Goal: Information Seeking & Learning: Learn about a topic

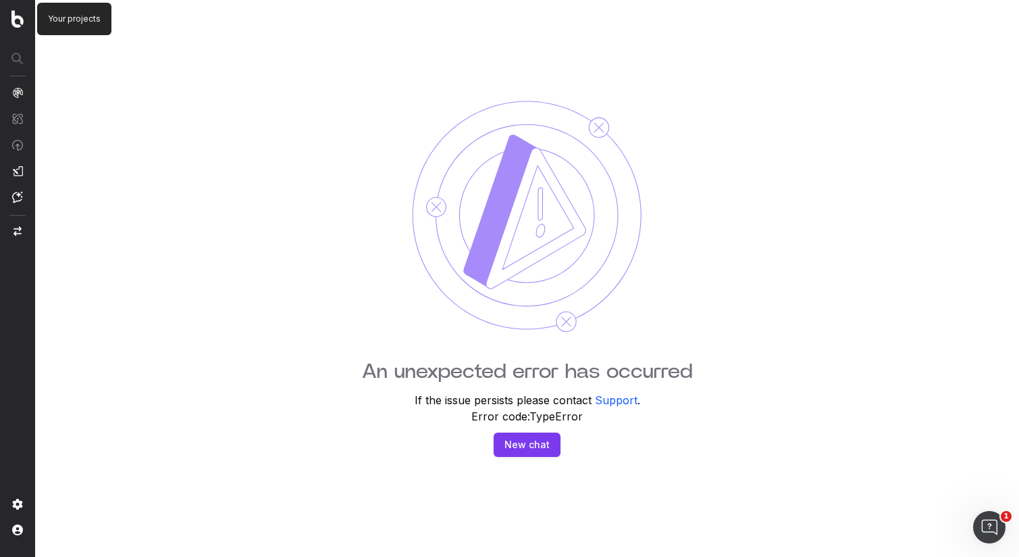
click at [20, 24] on img at bounding box center [17, 19] width 12 height 18
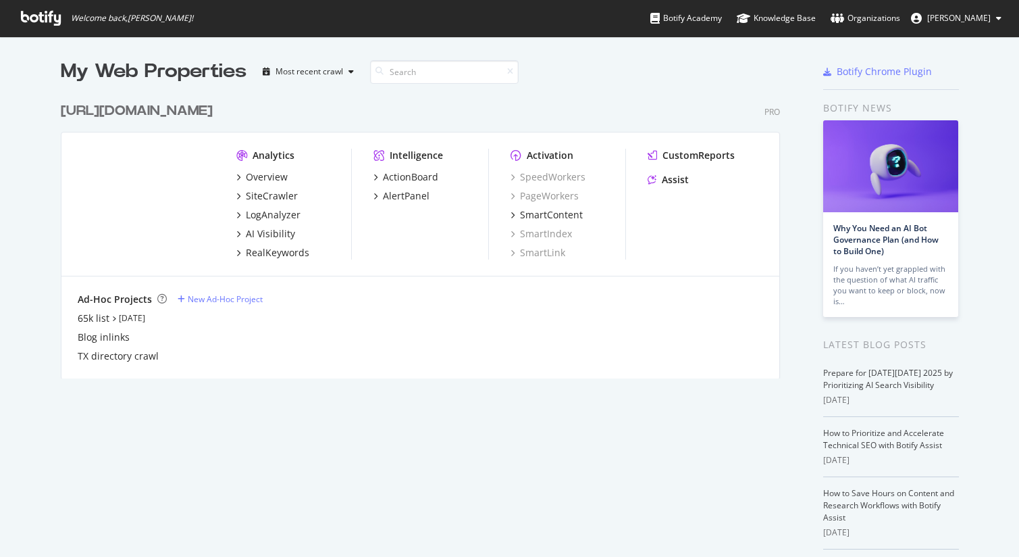
scroll to position [557, 1019]
click at [285, 216] on div "LogAnalyzer" at bounding box center [273, 215] width 55 height 14
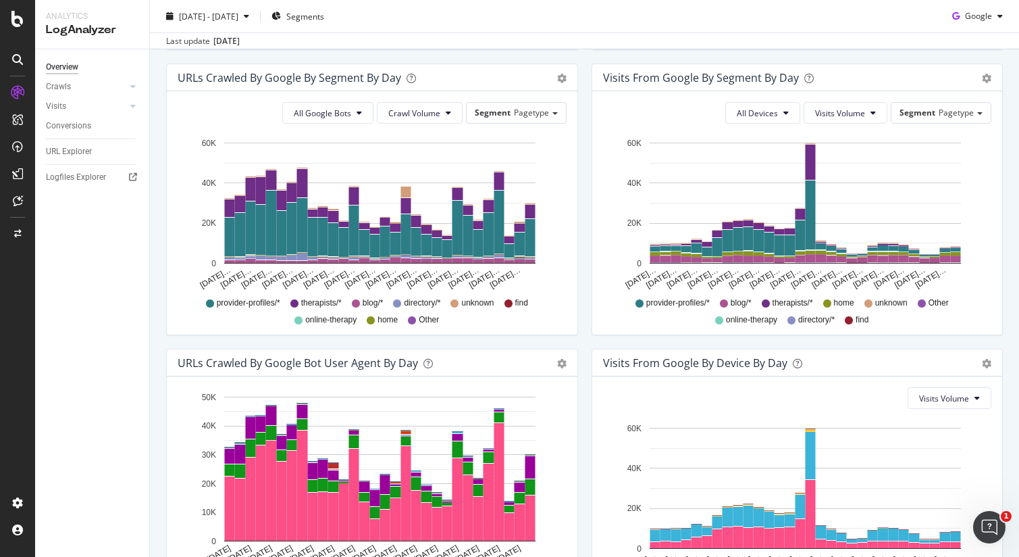
scroll to position [401, 0]
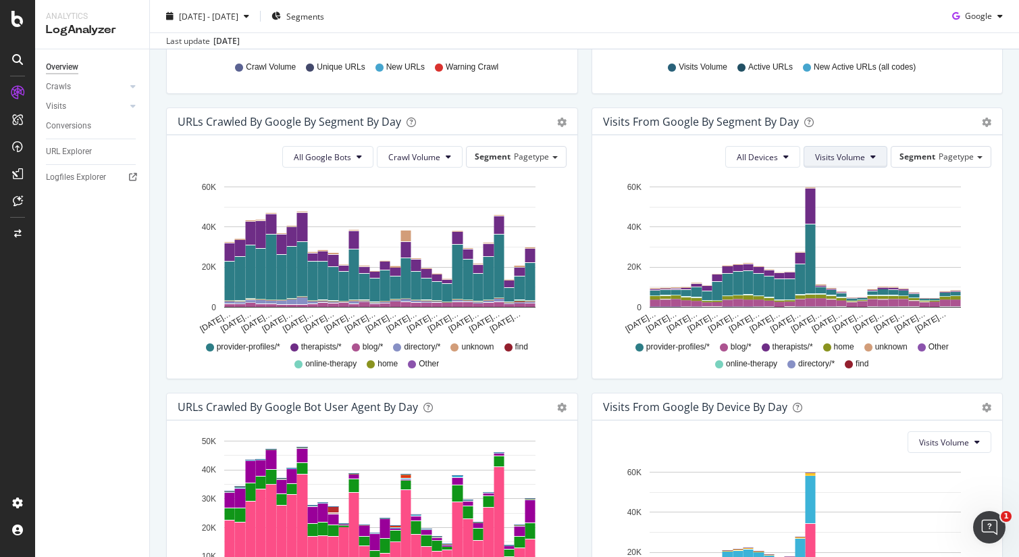
click at [861, 158] on span "Visits Volume" at bounding box center [840, 156] width 50 height 11
click at [858, 213] on span "Active URLs" at bounding box center [867, 209] width 103 height 12
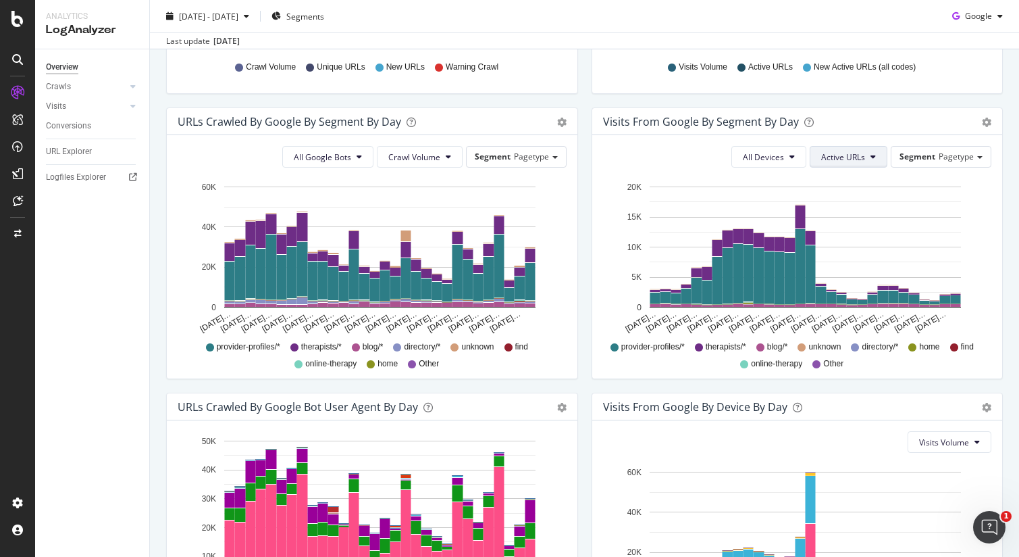
click at [865, 159] on span "Active URLs" at bounding box center [843, 156] width 44 height 11
click at [865, 178] on span "Visits Volume" at bounding box center [874, 184] width 103 height 12
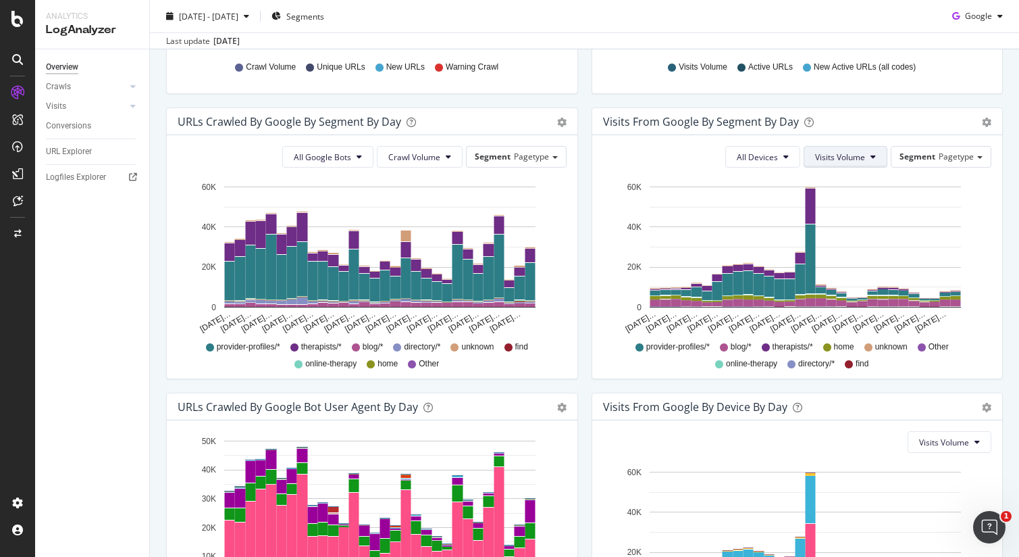
click at [867, 158] on button "Visits Volume" at bounding box center [846, 157] width 84 height 22
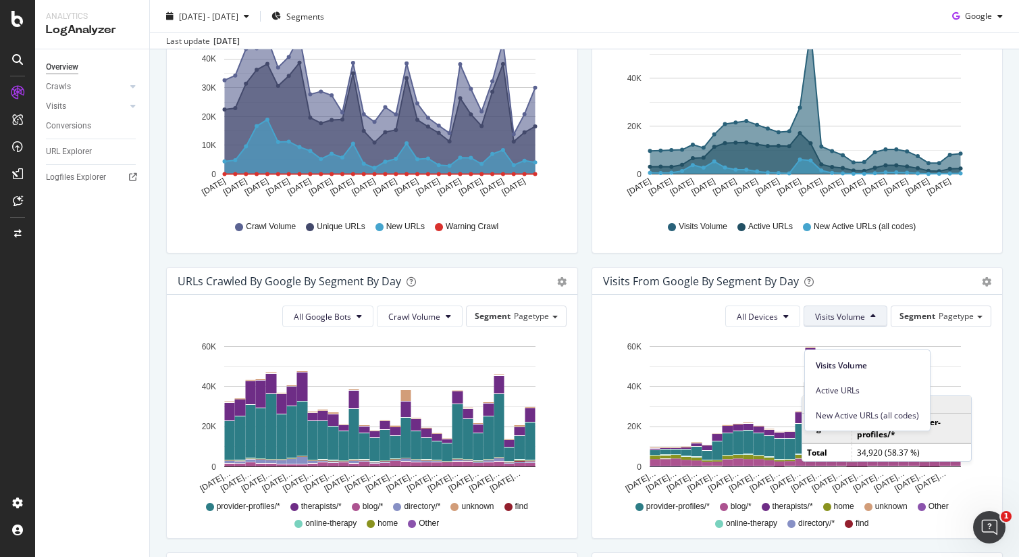
scroll to position [184, 0]
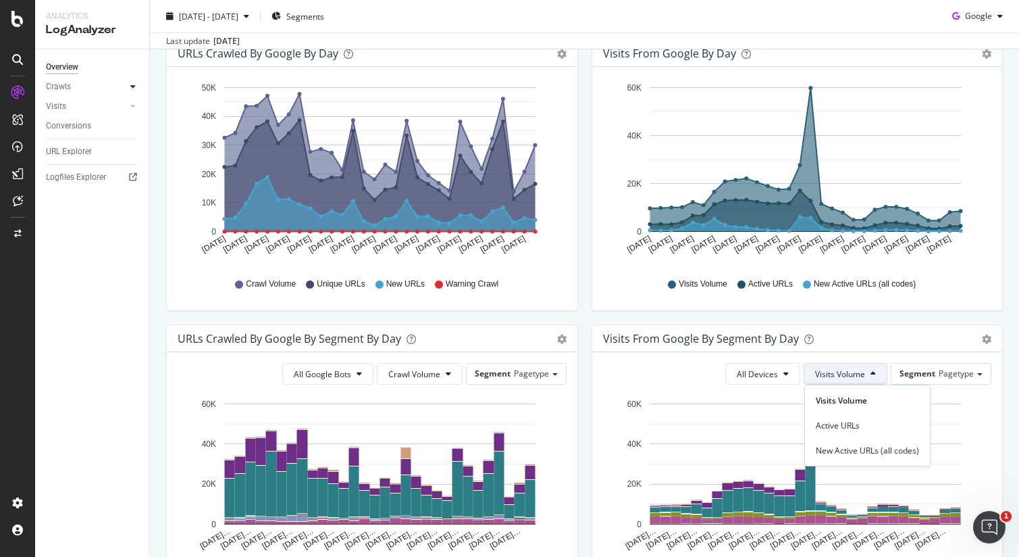
click at [129, 86] on div at bounding box center [133, 87] width 14 height 14
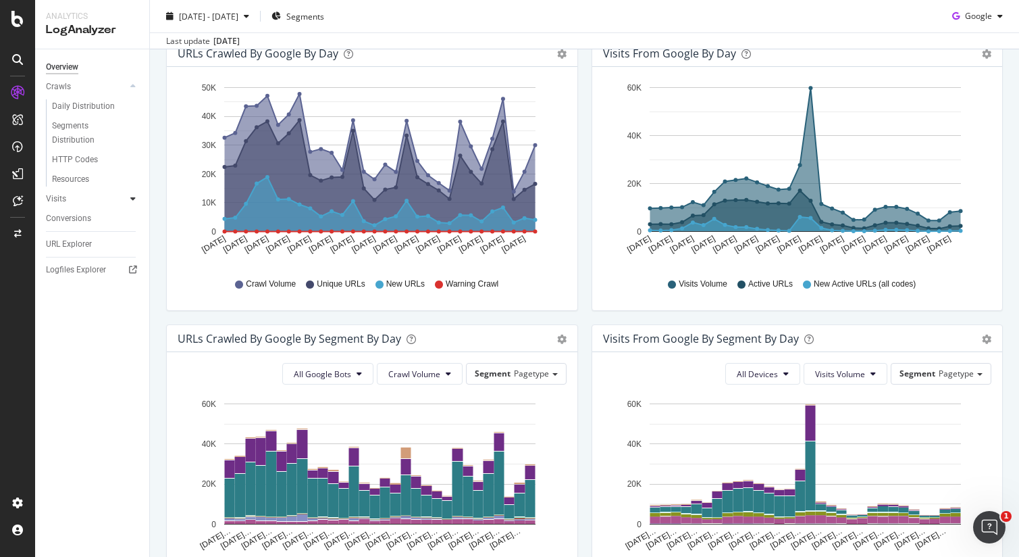
click at [132, 202] on icon at bounding box center [132, 199] width 5 height 8
click at [69, 122] on div "Daily Distribution" at bounding box center [83, 126] width 63 height 14
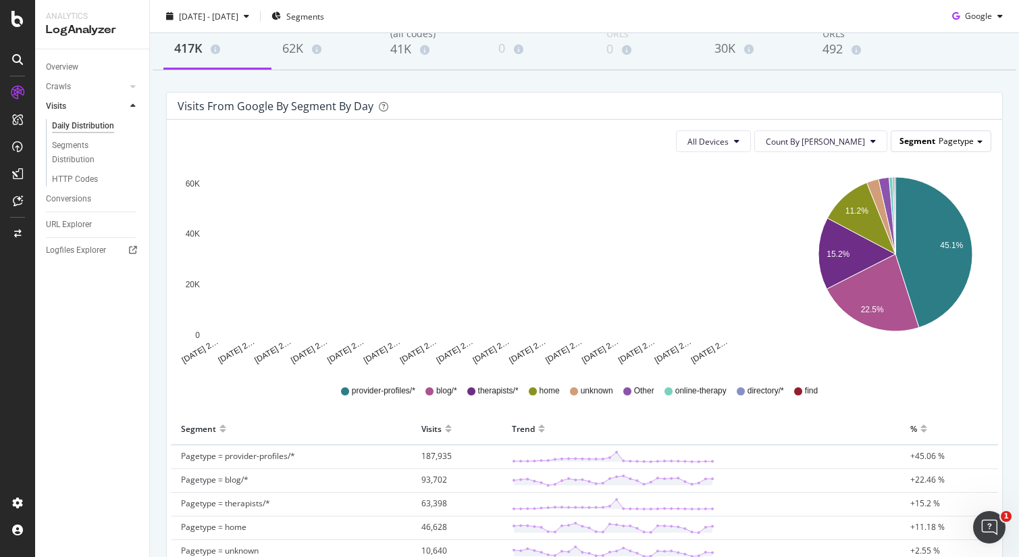
scroll to position [70, 0]
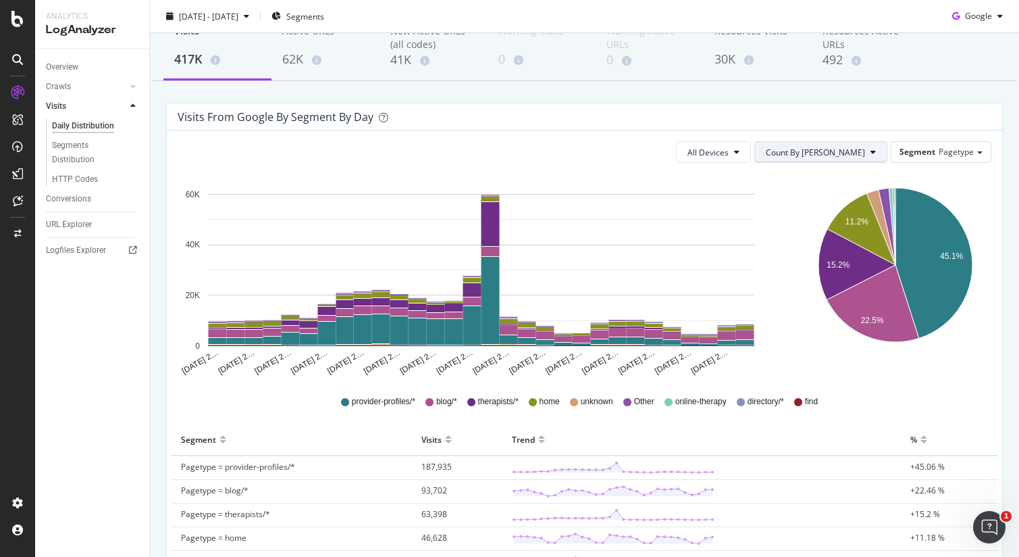
click at [871, 151] on icon at bounding box center [873, 152] width 5 height 8
click at [859, 201] on span "Cumulated" at bounding box center [866, 204] width 102 height 12
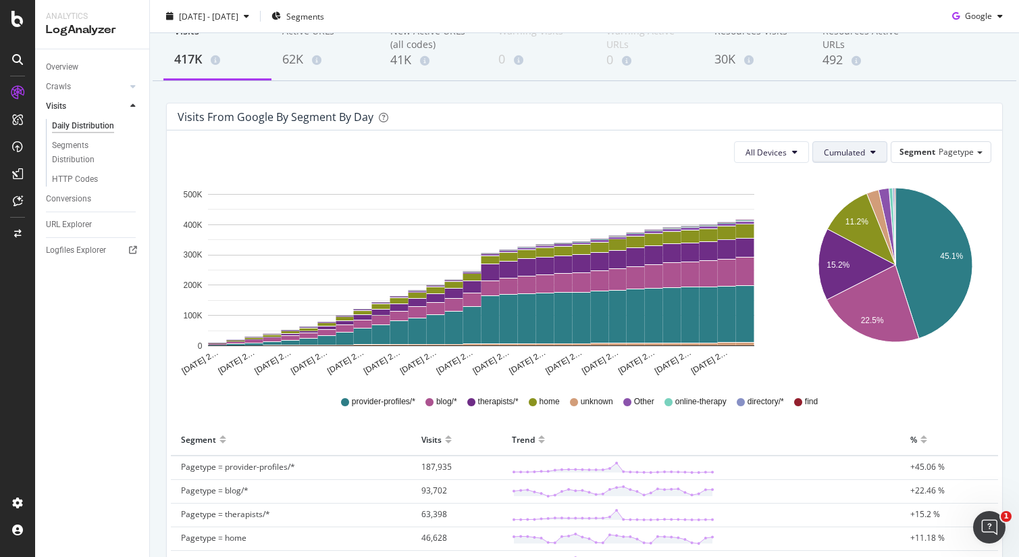
click at [859, 149] on span "Cumulated" at bounding box center [844, 152] width 41 height 11
click at [858, 179] on span "Count By Day" at bounding box center [874, 179] width 99 height 12
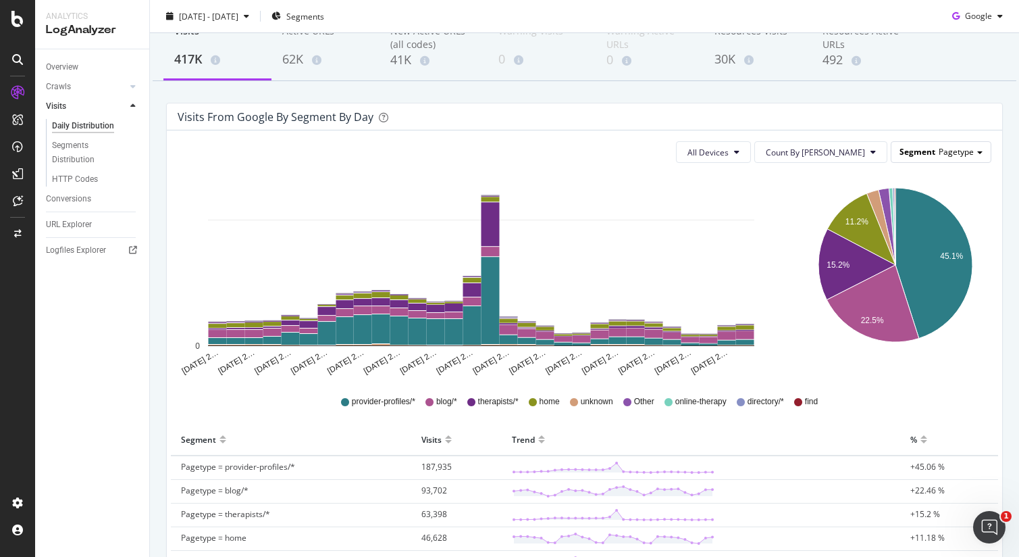
click at [948, 154] on span "Pagetype" at bounding box center [956, 151] width 35 height 11
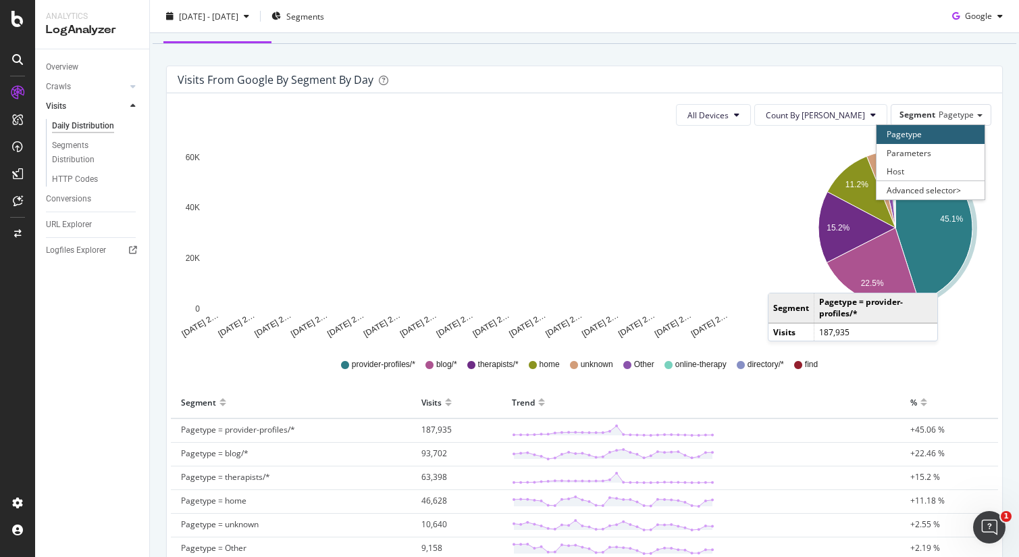
scroll to position [119, 0]
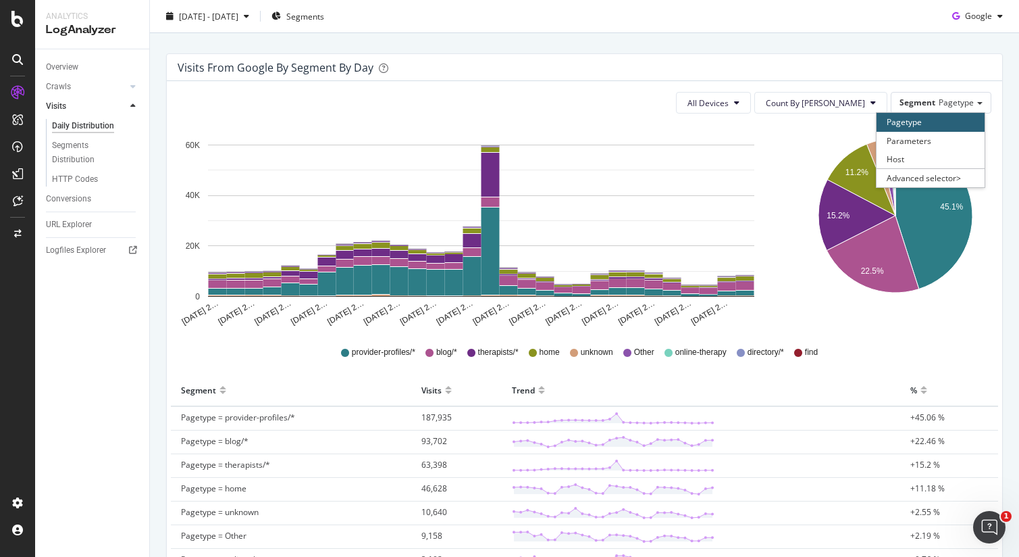
click at [969, 316] on icon "45.1% 11.2% 15.2% 22.5%" at bounding box center [894, 225] width 193 height 203
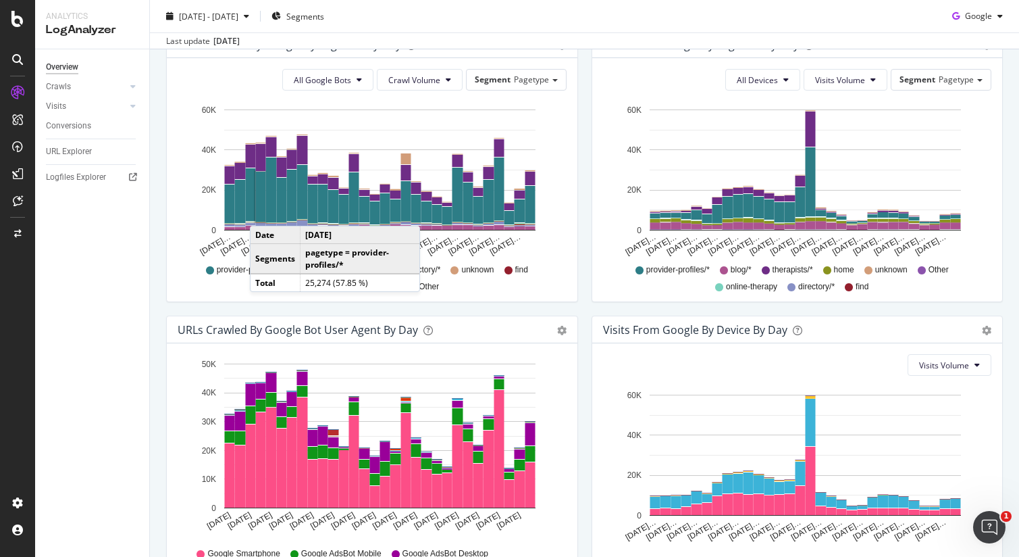
scroll to position [435, 0]
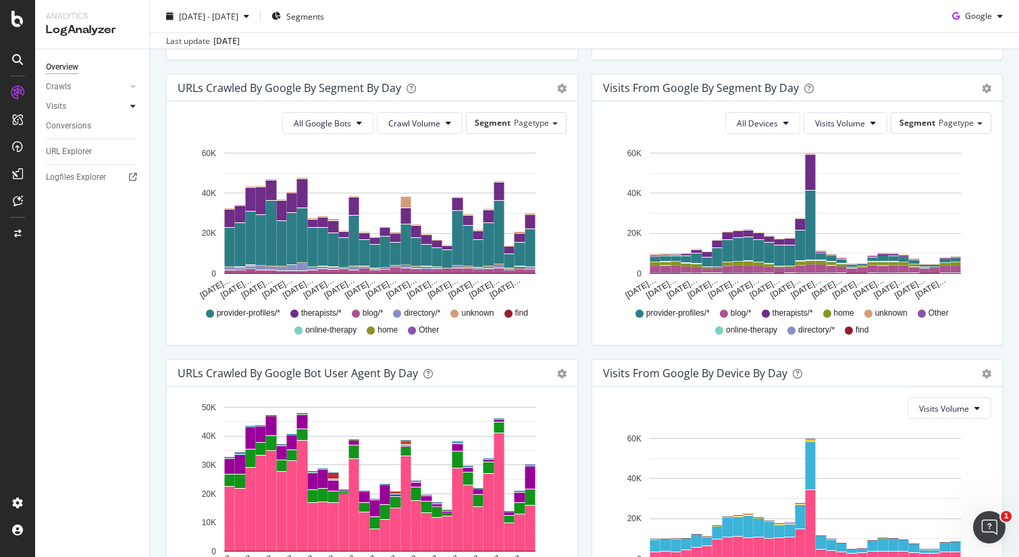
click at [134, 107] on icon at bounding box center [132, 106] width 5 height 8
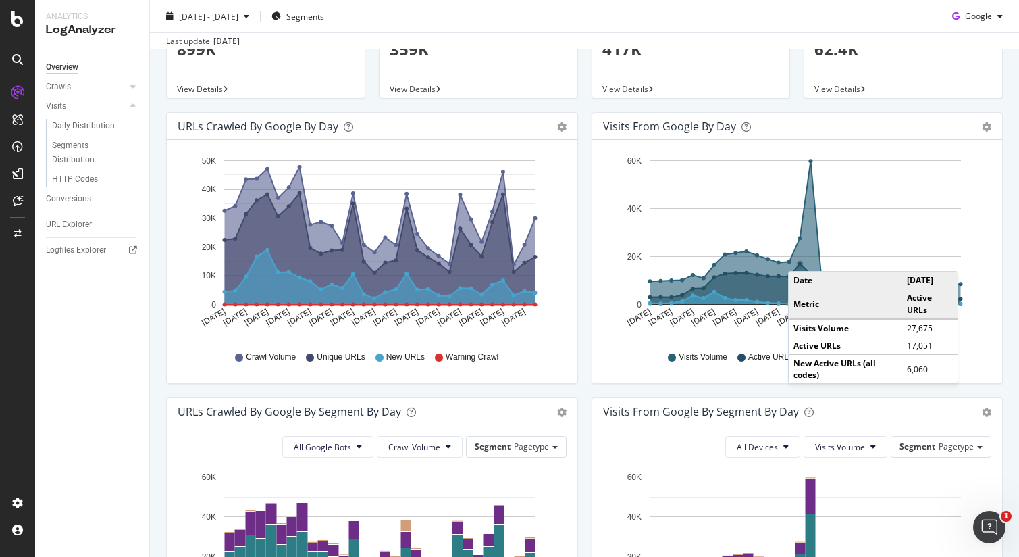
scroll to position [99, 0]
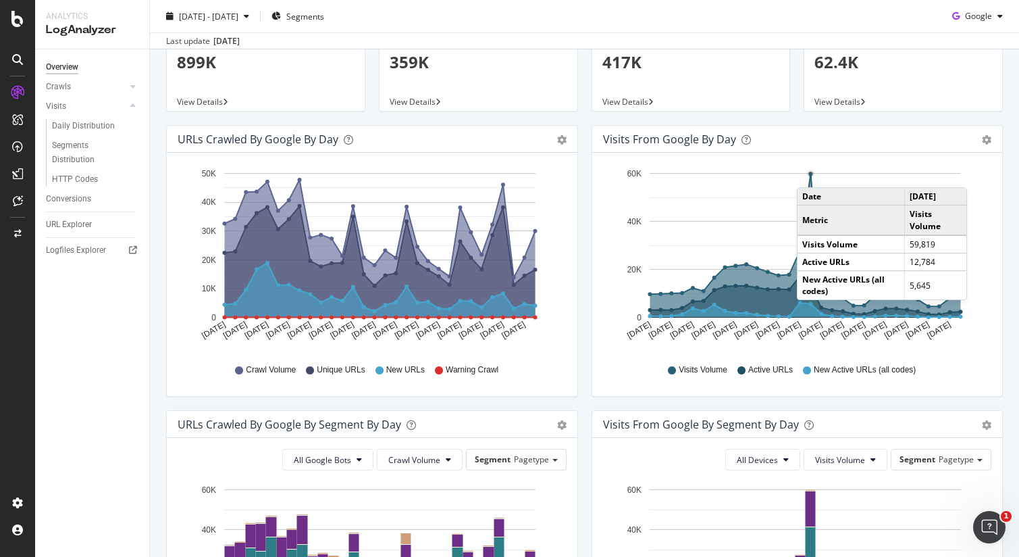
click at [810, 174] on circle "A chart." at bounding box center [811, 174] width 4 height 4
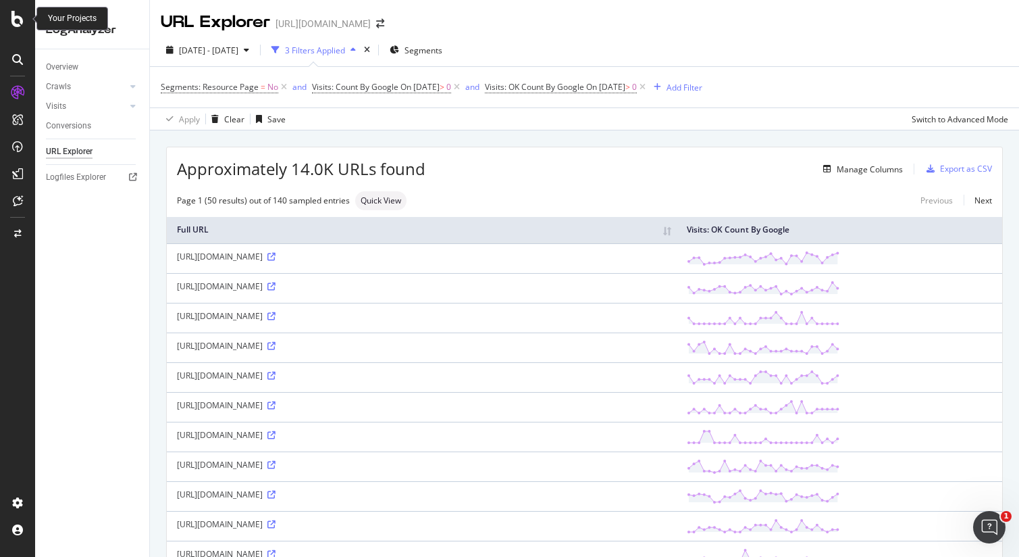
click at [17, 22] on icon at bounding box center [17, 19] width 12 height 16
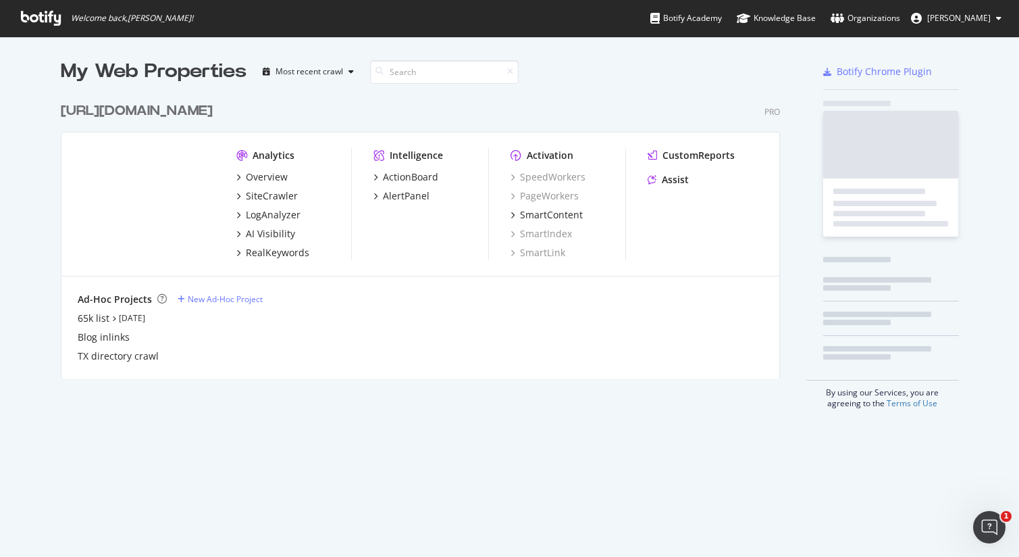
scroll to position [557, 1019]
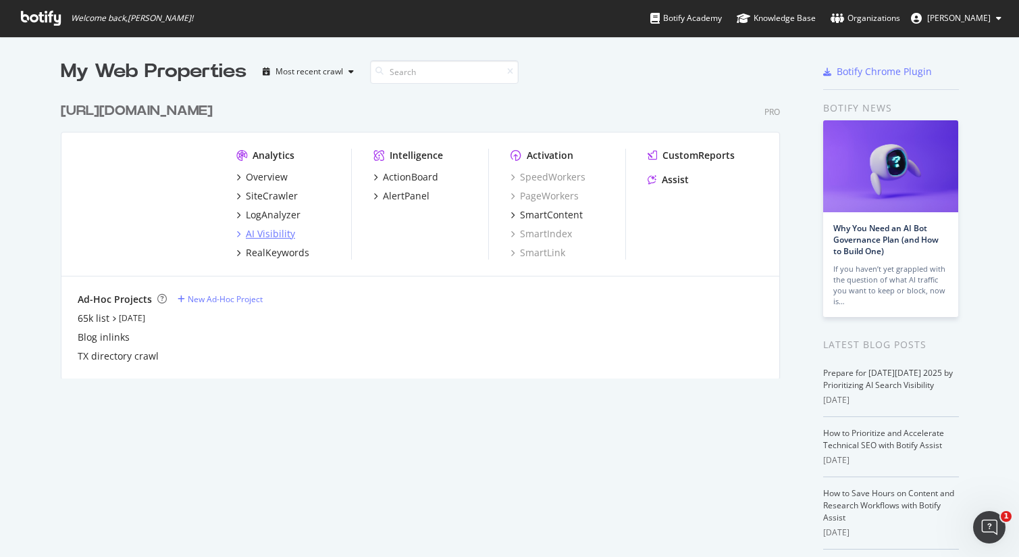
click at [274, 235] on div "AI Visibility" at bounding box center [270, 234] width 49 height 14
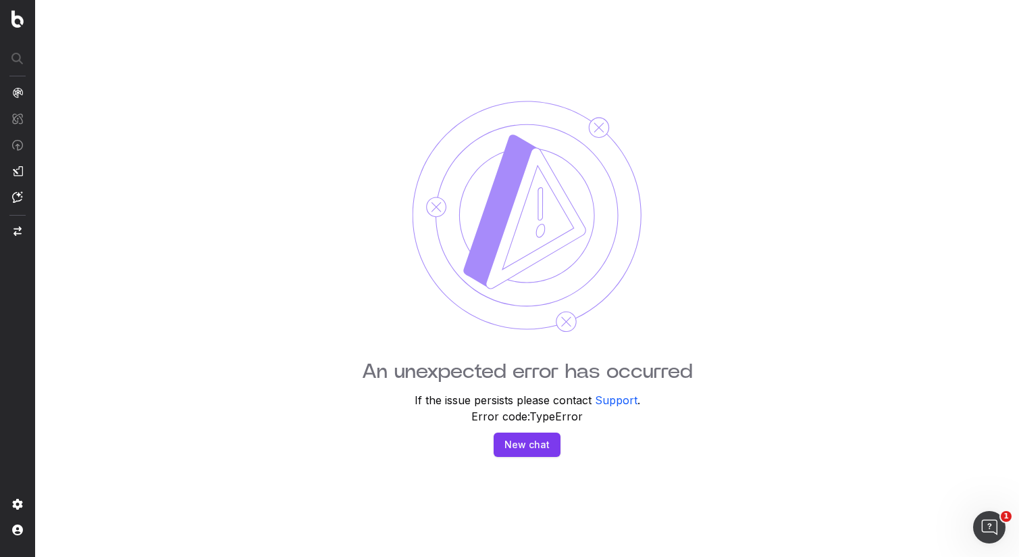
click at [24, 24] on nav at bounding box center [17, 278] width 35 height 557
click at [23, 24] on img at bounding box center [17, 19] width 12 height 18
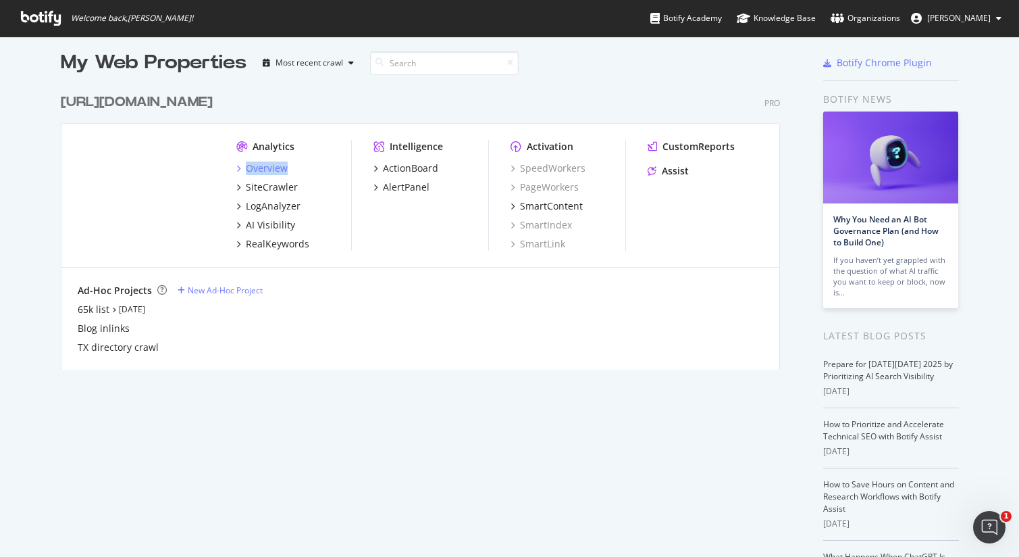
scroll to position [9, 0]
click at [249, 181] on div "SiteCrawler" at bounding box center [272, 187] width 52 height 14
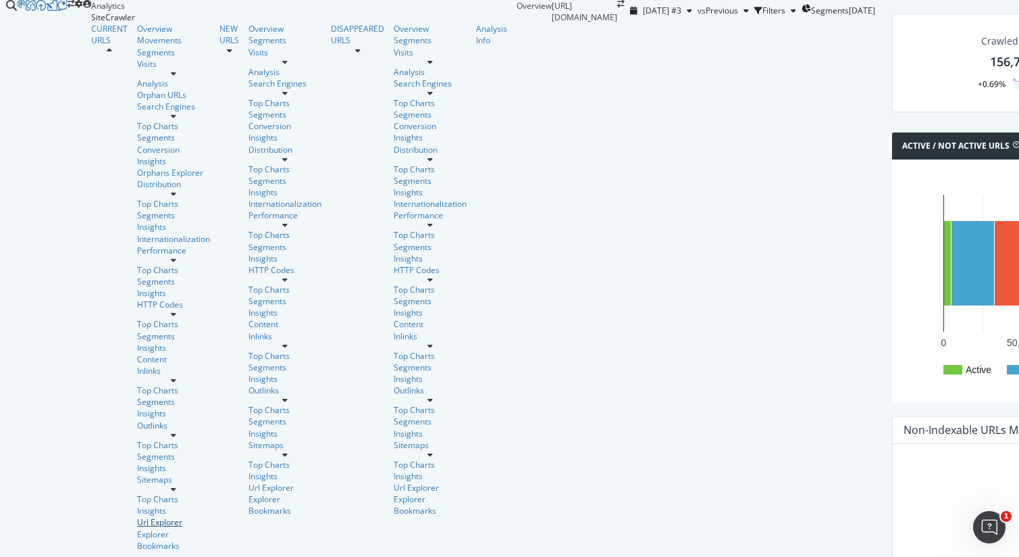
drag, startPoint x: 72, startPoint y: 325, endPoint x: 85, endPoint y: 325, distance: 12.8
click at [137, 516] on div "Url Explorer" at bounding box center [173, 521] width 73 height 11
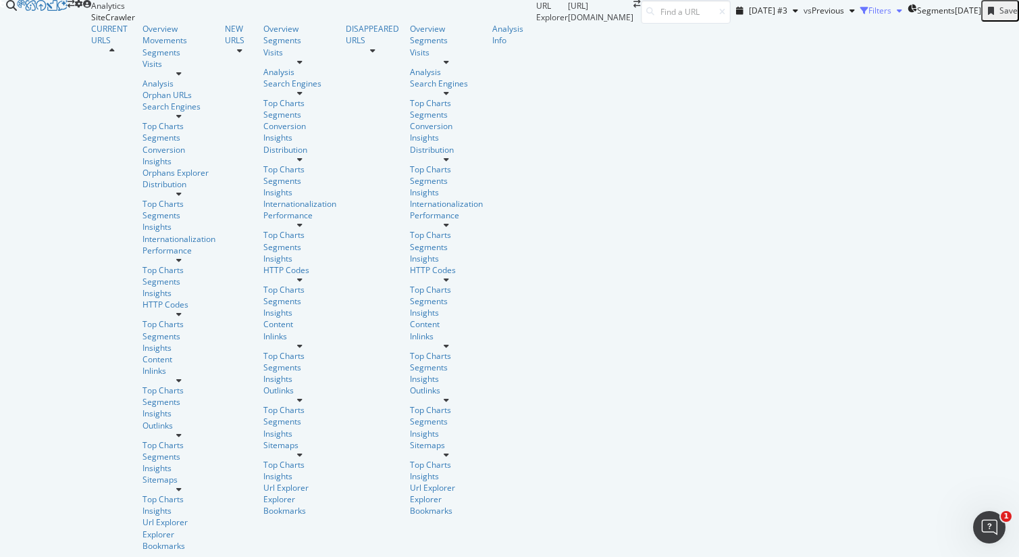
click at [869, 16] on div "Filters" at bounding box center [880, 10] width 23 height 11
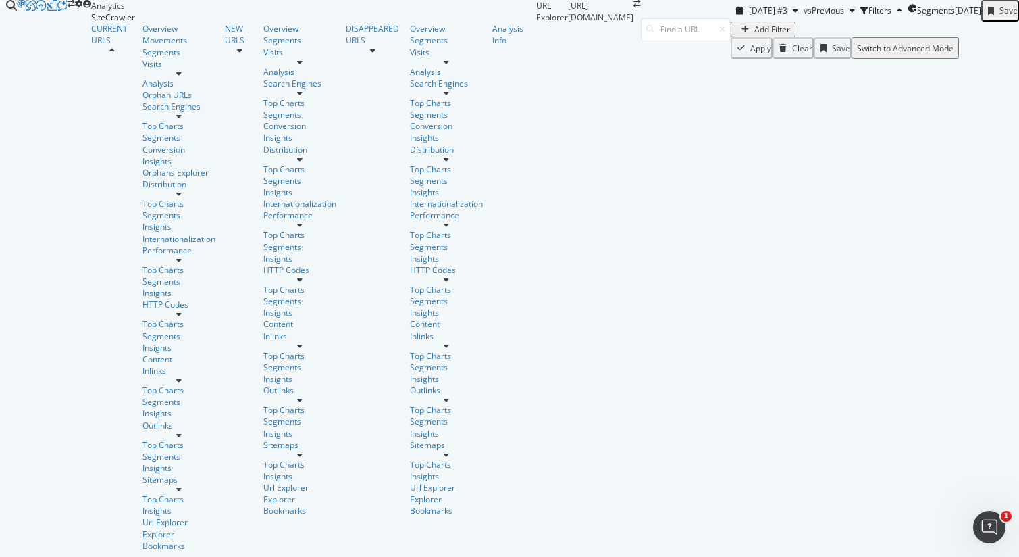
click at [755, 35] on div "Add Filter" at bounding box center [773, 29] width 36 height 11
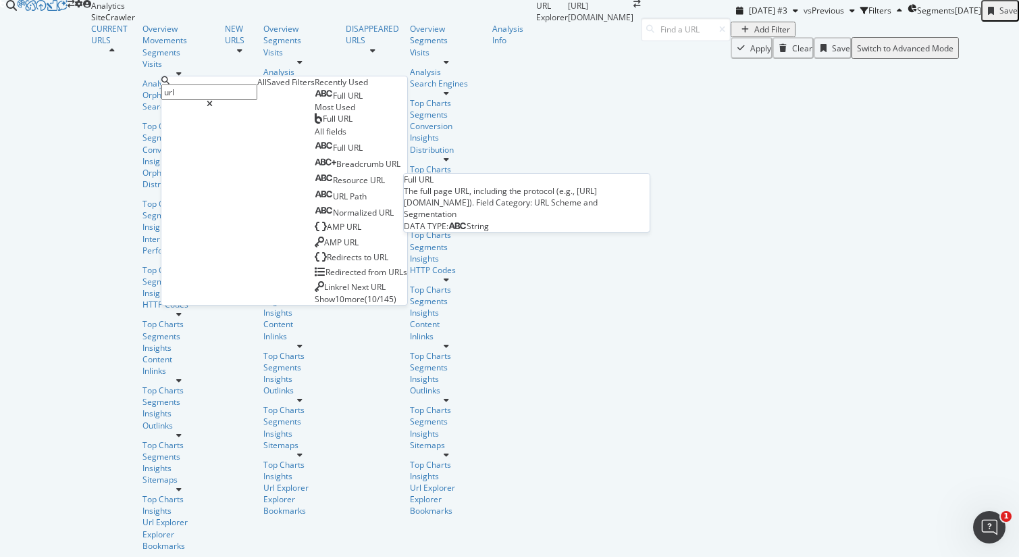
type input "url"
click at [348, 101] on span "URL" at bounding box center [355, 95] width 15 height 11
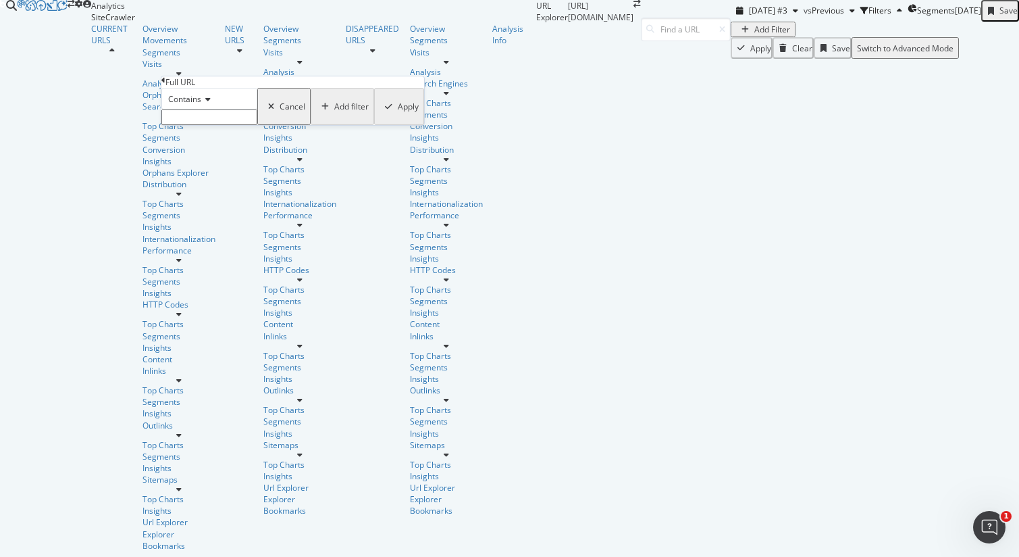
drag, startPoint x: 222, startPoint y: 142, endPoint x: 210, endPoint y: 130, distance: 16.7
click at [222, 125] on input "text" at bounding box center [209, 117] width 96 height 16
click at [201, 105] on span "Contains" at bounding box center [184, 98] width 33 height 11
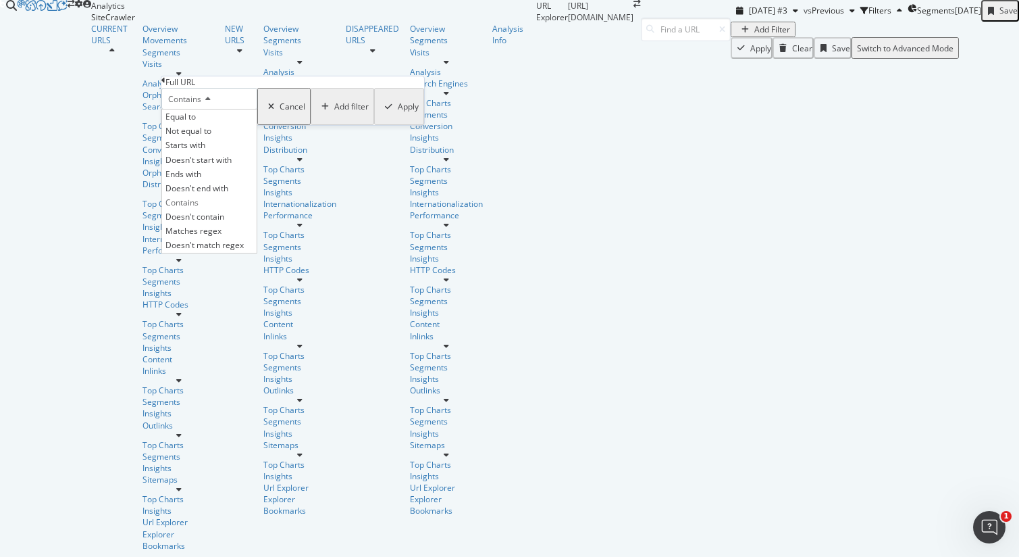
drag, startPoint x: 259, startPoint y: 119, endPoint x: 253, endPoint y: 122, distance: 7.0
click at [257, 109] on div "Contains" at bounding box center [209, 99] width 96 height 22
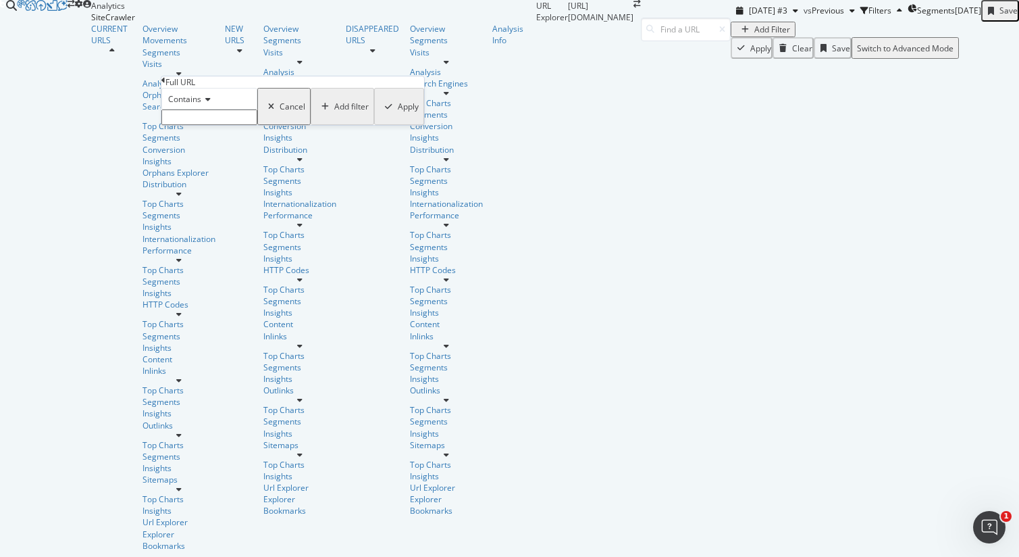
click at [246, 125] on input "text" at bounding box center [209, 117] width 96 height 16
type input "utm"
click at [398, 116] on div "Apply" at bounding box center [408, 110] width 21 height 11
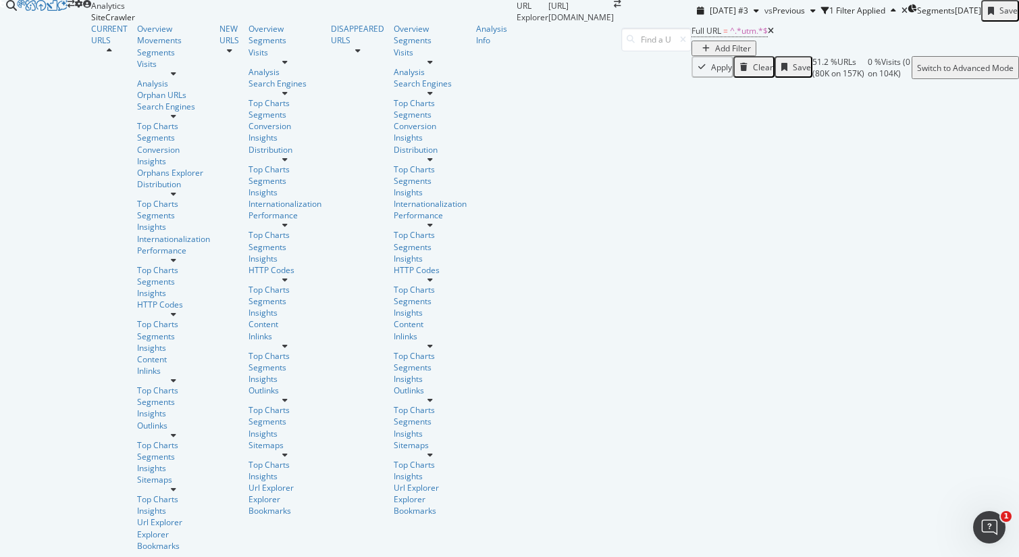
scroll to position [503, 0]
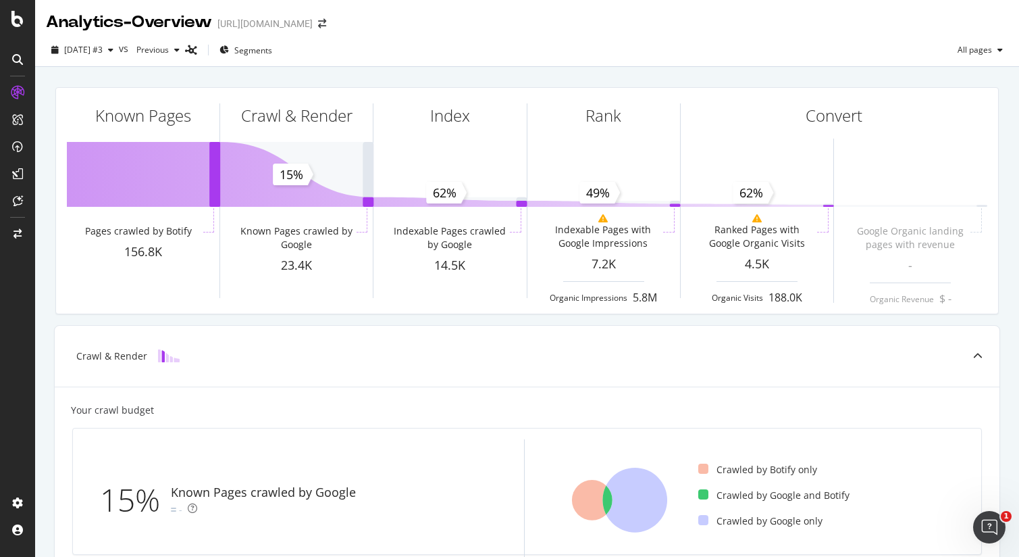
click at [812, 320] on div "Known Pages Pages crawled by Botify 156.8K Crawl & Render Known Pages crawled b…" at bounding box center [527, 200] width 960 height 249
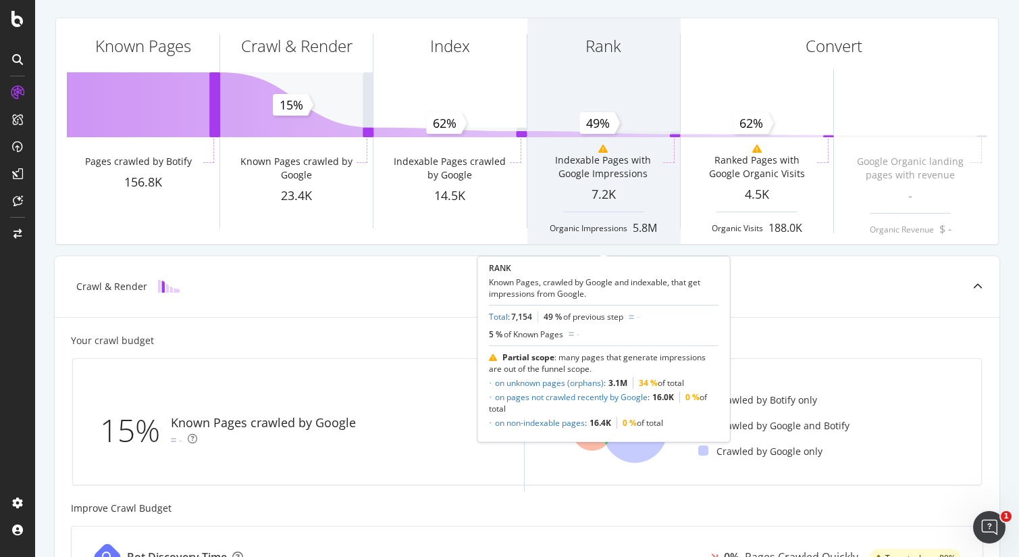
scroll to position [63, 0]
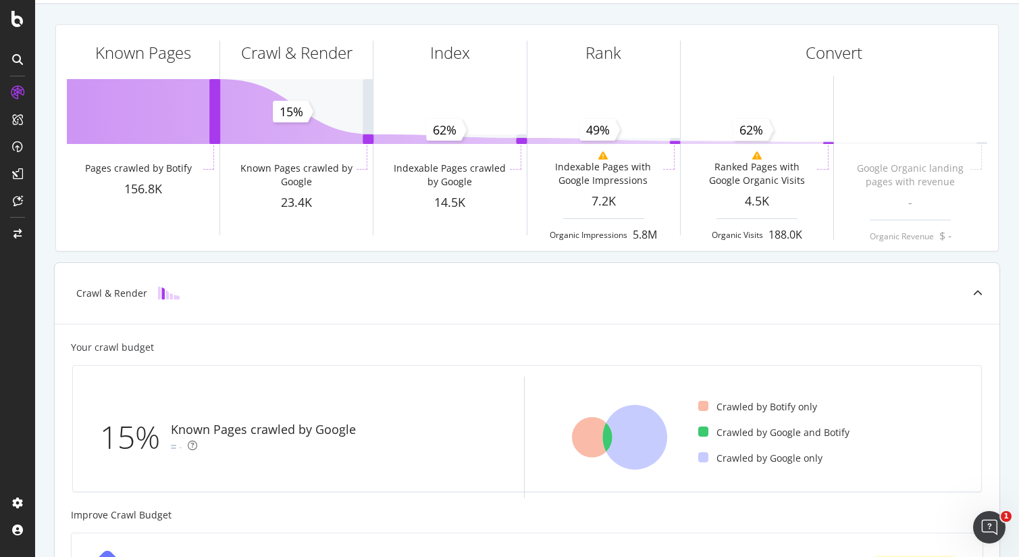
click at [980, 286] on div at bounding box center [978, 293] width 43 height 61
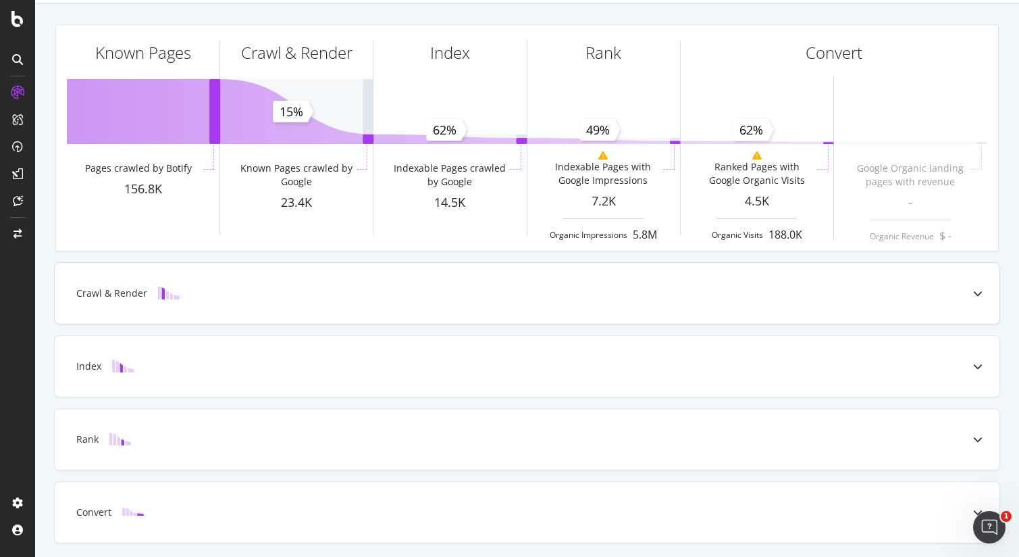
click at [980, 288] on icon at bounding box center [977, 292] width 9 height 9
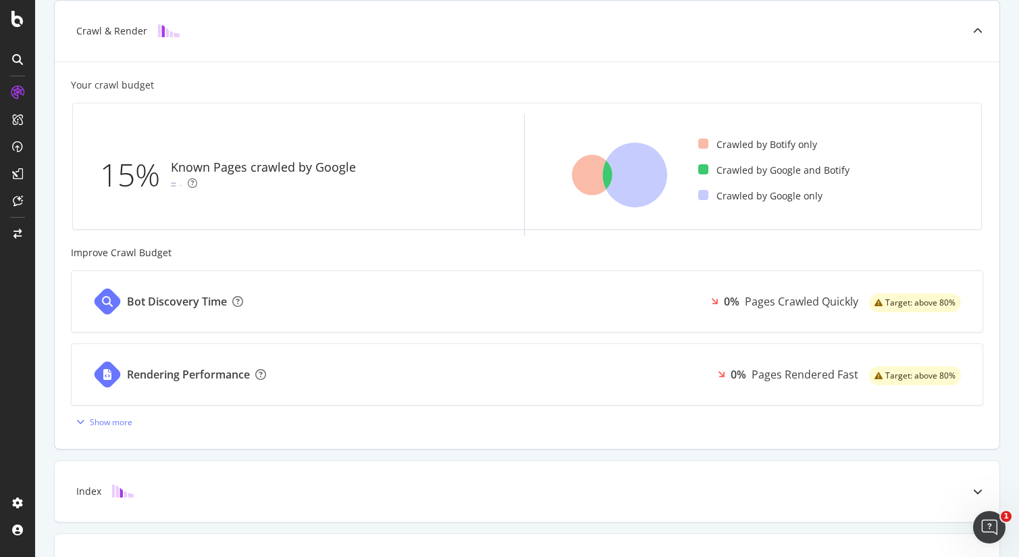
scroll to position [333, 0]
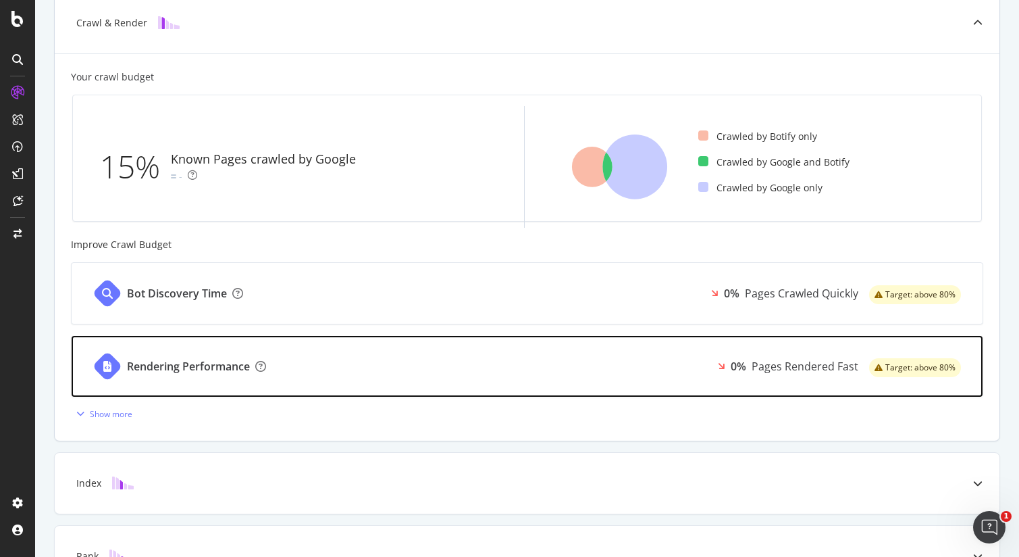
click at [603, 368] on div "Rendering Performance 0% Pages Rendered Fast Target: above 80%" at bounding box center [527, 366] width 911 height 61
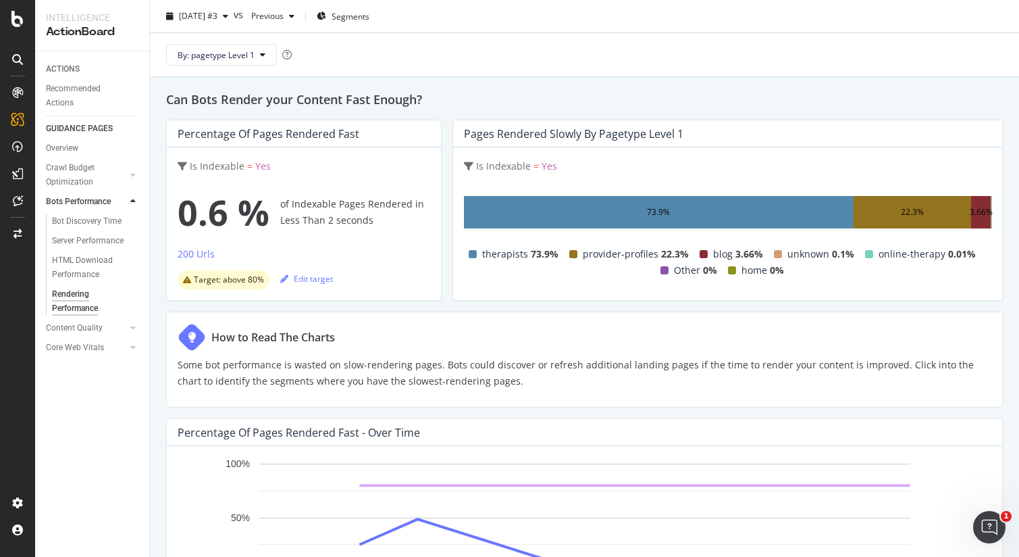
scroll to position [55, 0]
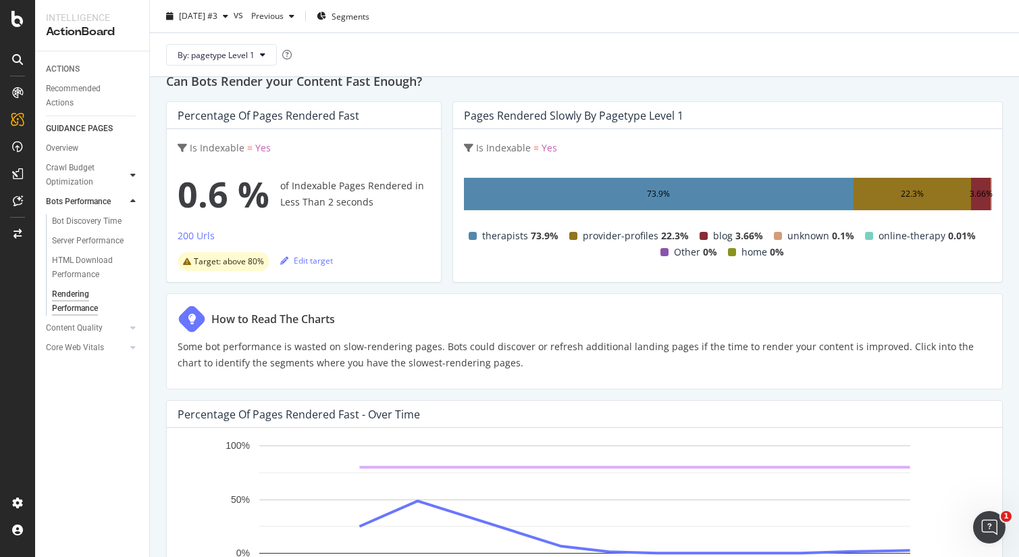
click at [128, 177] on div at bounding box center [133, 175] width 14 height 14
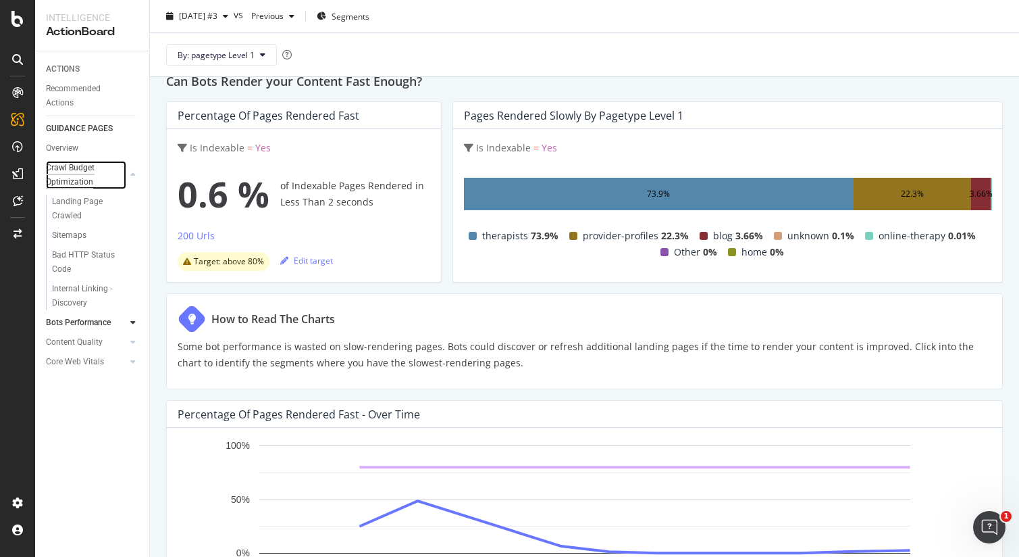
click at [81, 179] on div "Crawl Budget Optimization" at bounding box center [81, 175] width 71 height 28
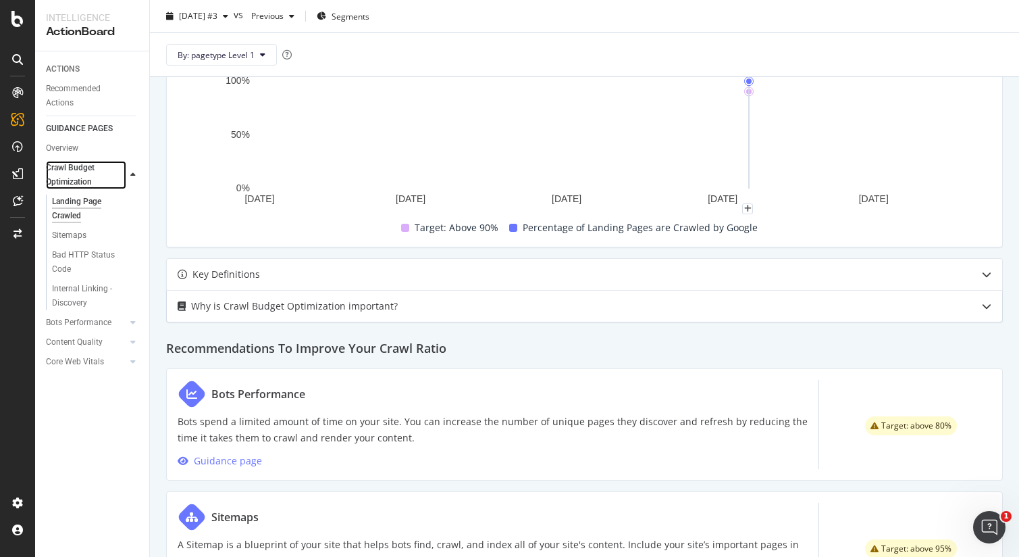
scroll to position [585, 0]
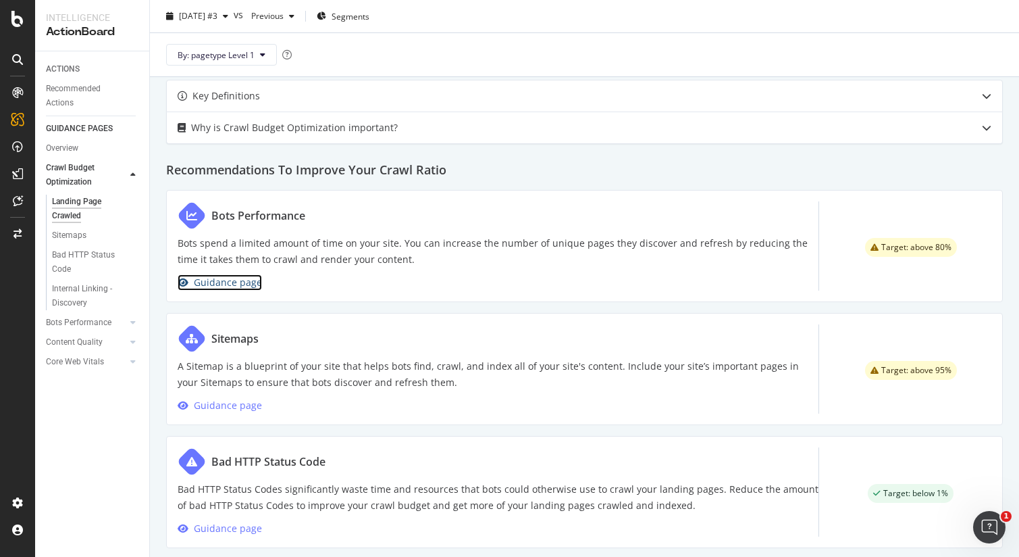
click at [230, 282] on div "Guidance page" at bounding box center [228, 282] width 68 height 16
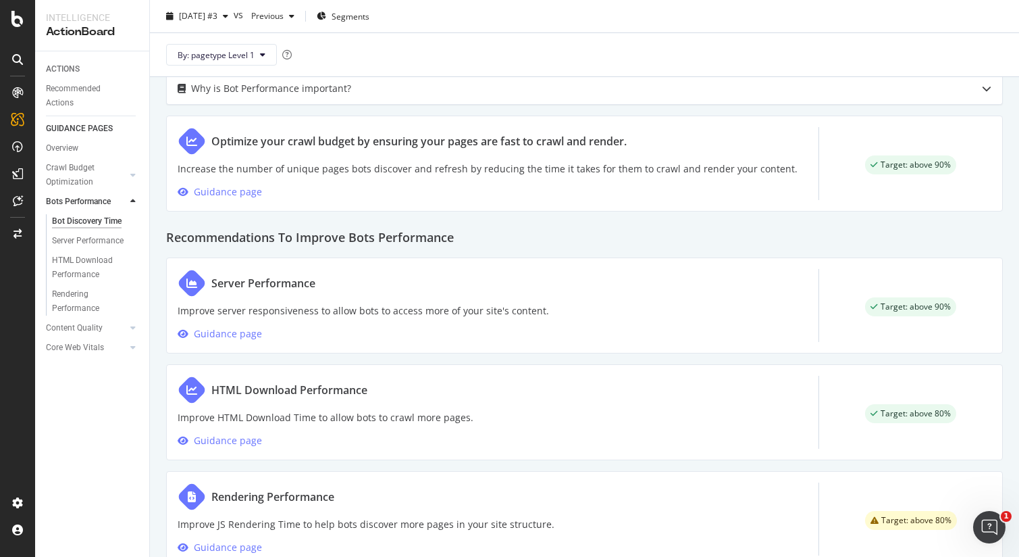
scroll to position [632, 0]
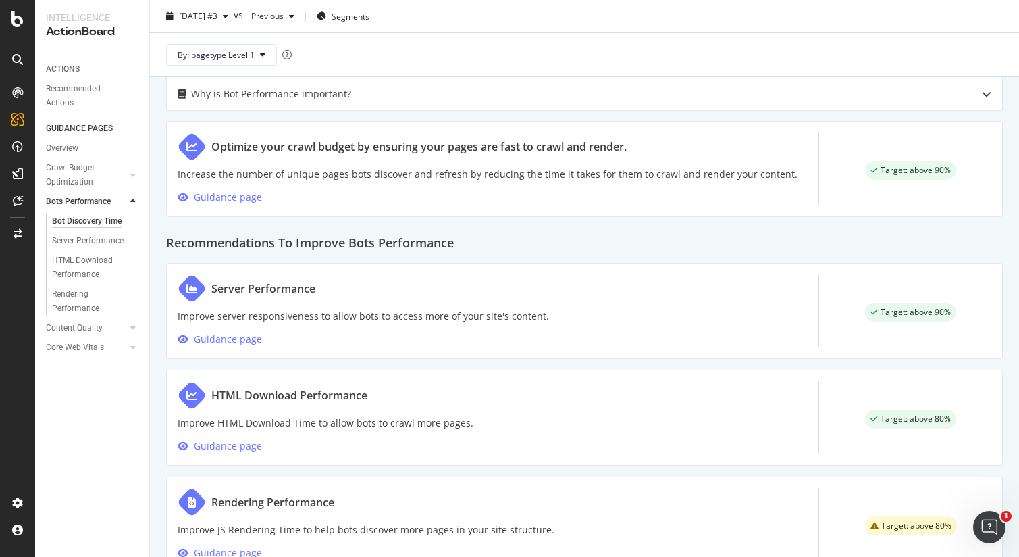
drag, startPoint x: 457, startPoint y: 423, endPoint x: 403, endPoint y: 417, distance: 54.4
click at [457, 423] on p "Improve HTML Download Time to allow bots to crawl more pages." at bounding box center [326, 423] width 296 height 16
click at [26, 28] on div at bounding box center [17, 278] width 35 height 557
click at [18, 26] on icon at bounding box center [17, 19] width 12 height 16
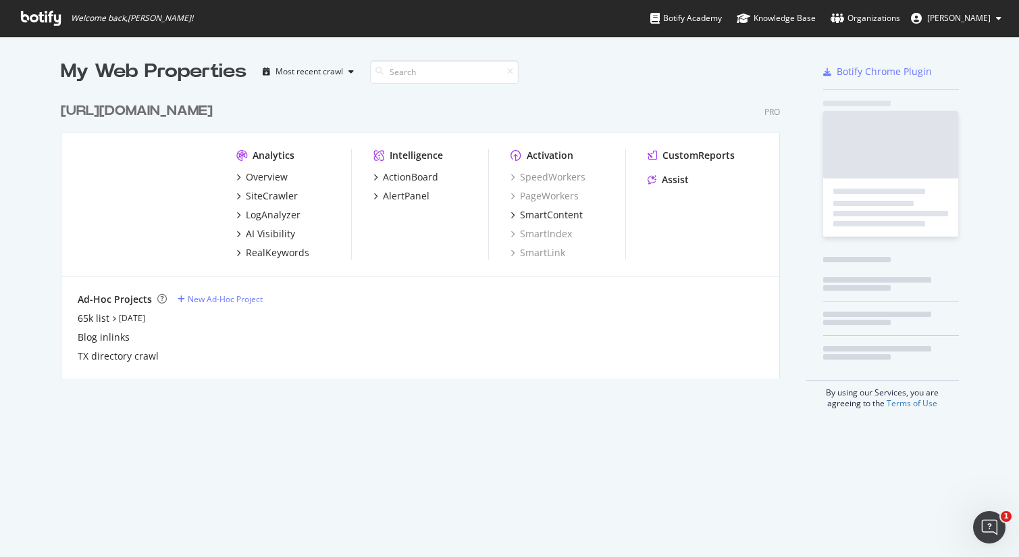
scroll to position [557, 1019]
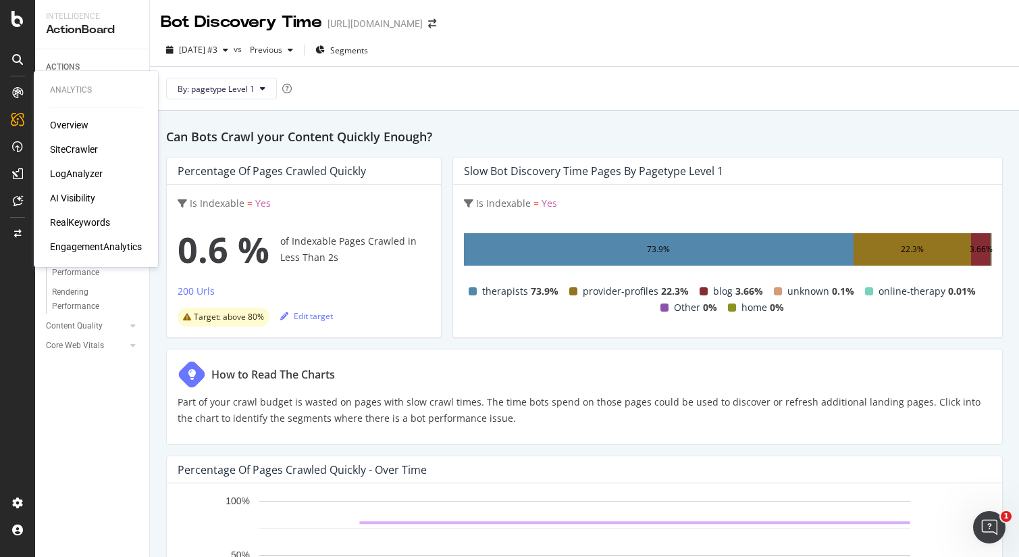
click at [62, 149] on div "SiteCrawler" at bounding box center [74, 150] width 48 height 14
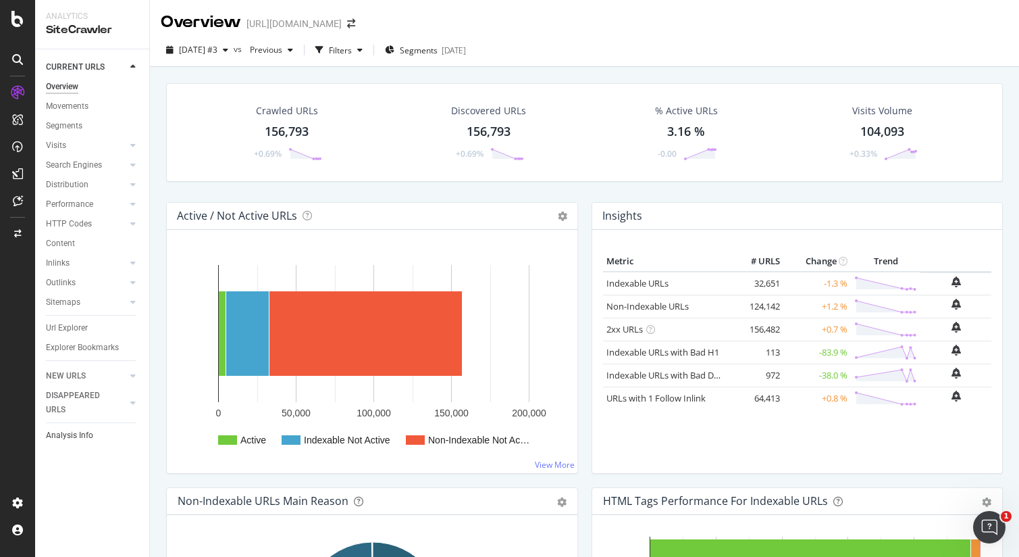
drag, startPoint x: 122, startPoint y: 401, endPoint x: 136, endPoint y: 403, distance: 13.8
click at [122, 401] on div at bounding box center [120, 403] width 12 height 14
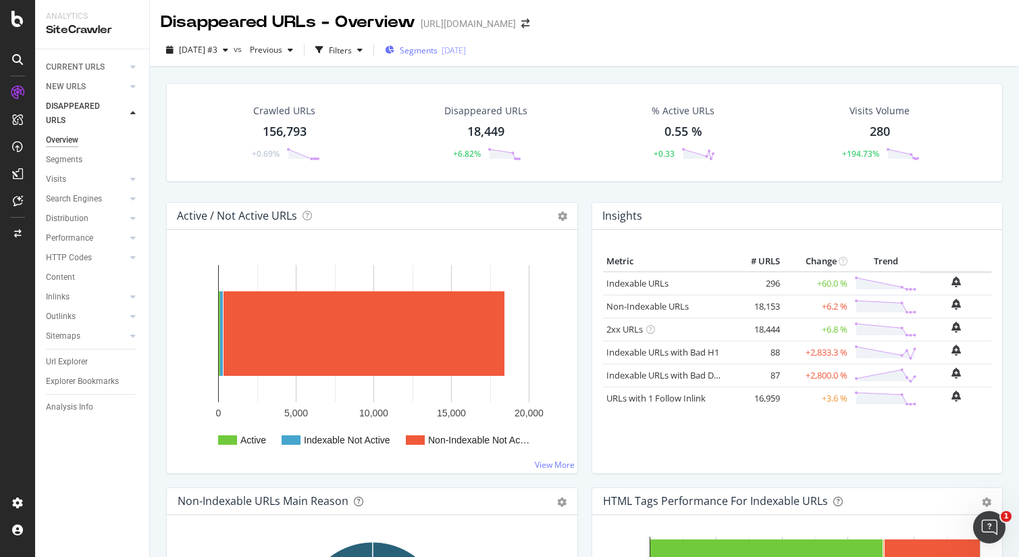
click at [438, 49] on span "Segments" at bounding box center [419, 50] width 38 height 11
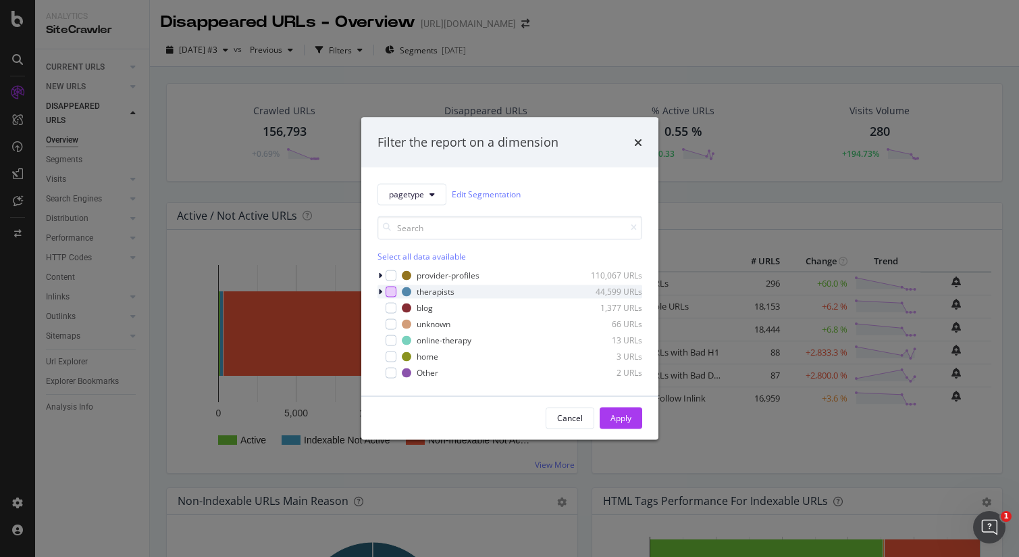
click at [389, 290] on div "modal" at bounding box center [391, 291] width 11 height 11
click at [391, 277] on div "modal" at bounding box center [391, 275] width 11 height 11
click at [632, 422] on button "Apply" at bounding box center [621, 418] width 43 height 22
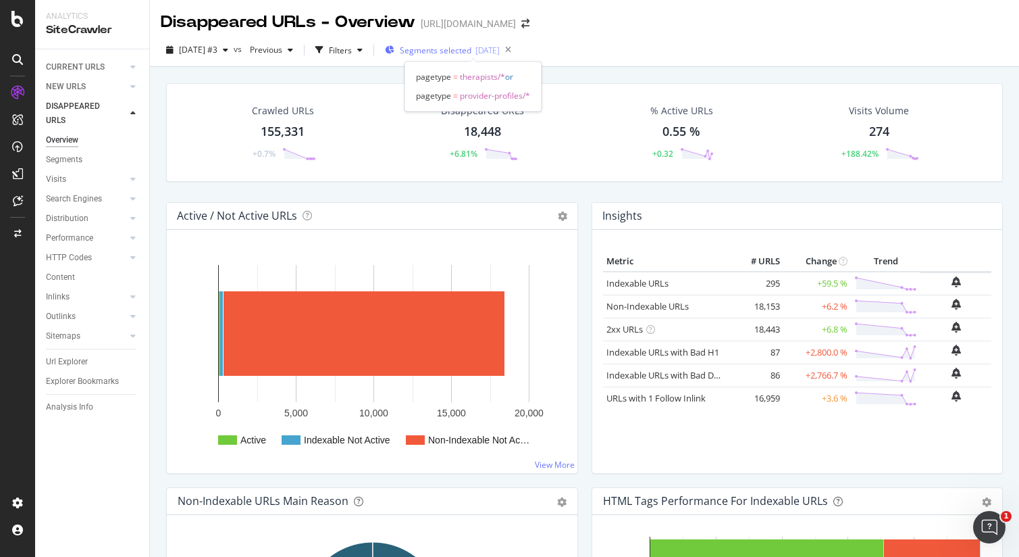
click at [459, 55] on span "Segments selected" at bounding box center [436, 50] width 72 height 11
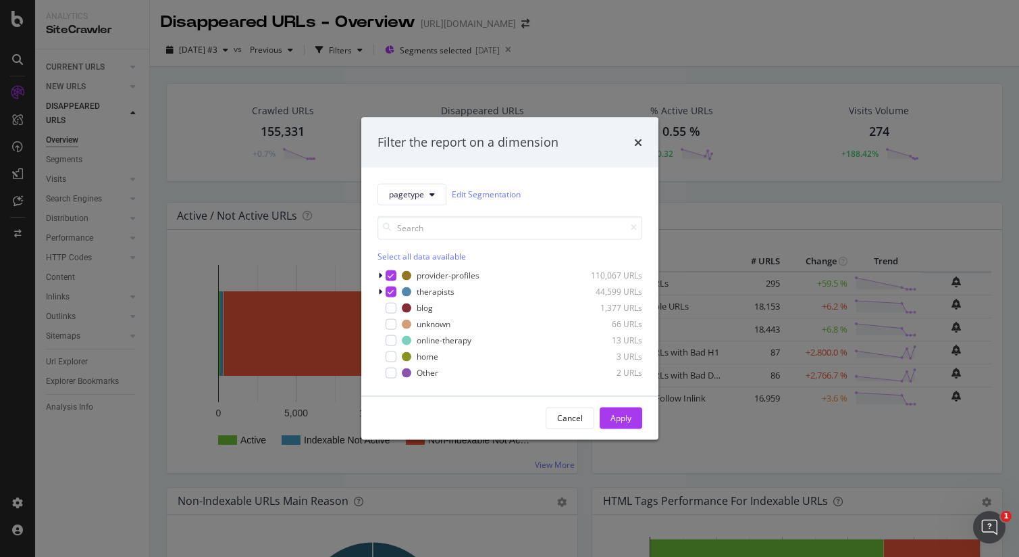
click at [290, 61] on div "Filter the report on a dimension pagetype Edit Segmentation Select all data ava…" at bounding box center [509, 278] width 1019 height 557
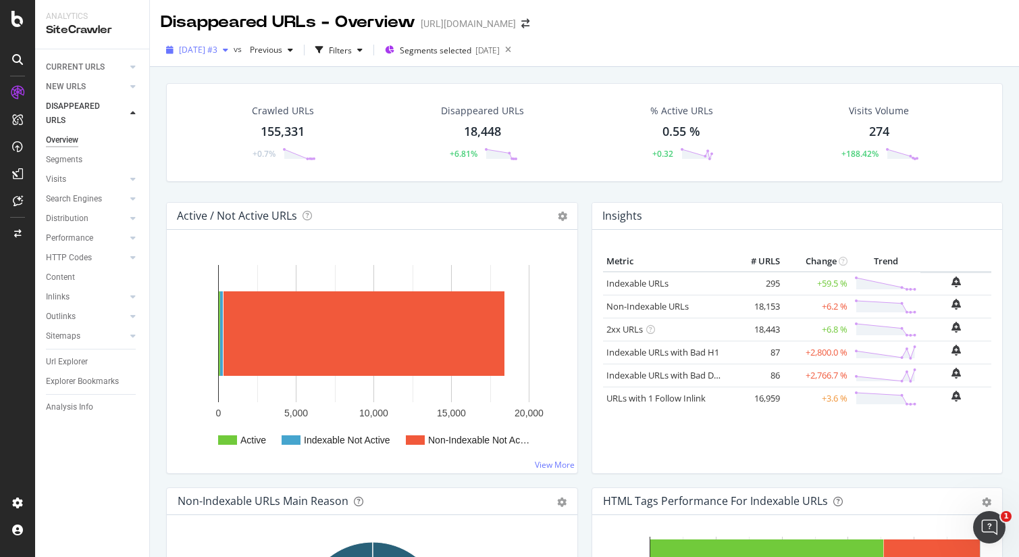
click at [218, 51] on span "[DATE] #3" at bounding box center [198, 49] width 39 height 11
click at [442, 70] on div "Crawled URLs 155,331 +0.7% Disappeared URLs 18,448 +6.81% % Active URLs 0.55 % …" at bounding box center [584, 345] width 869 height 557
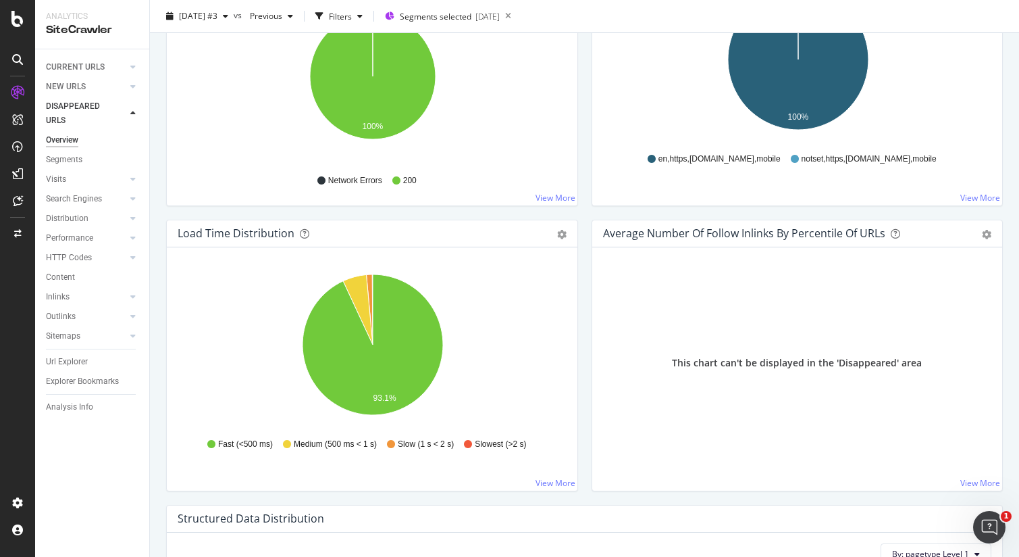
scroll to position [315, 0]
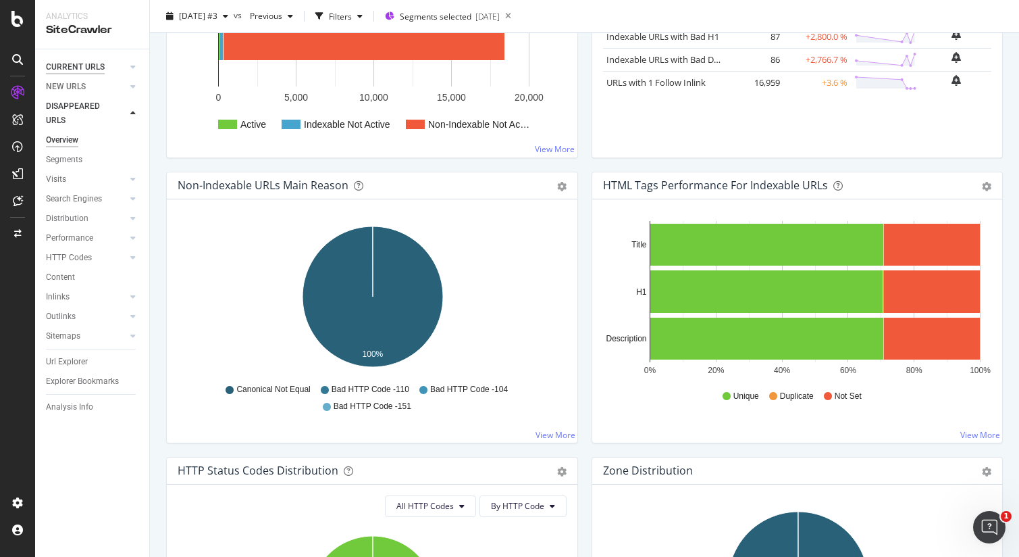
click at [86, 67] on div "CURRENT URLS" at bounding box center [75, 67] width 59 height 14
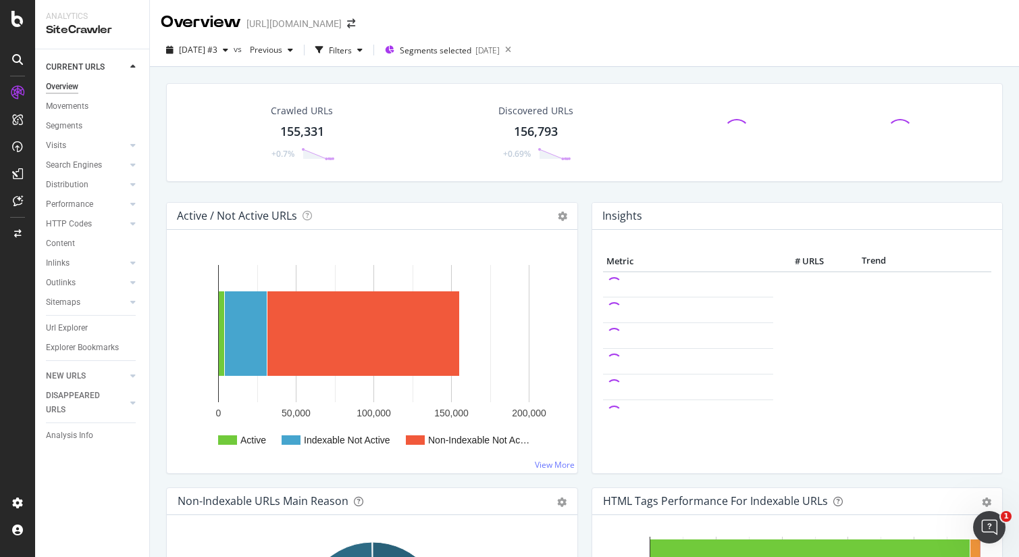
click at [475, 190] on div "Crawled URLs 155,331 +0.7% Discovered URLs 156,793 +0.69%" at bounding box center [584, 142] width 851 height 119
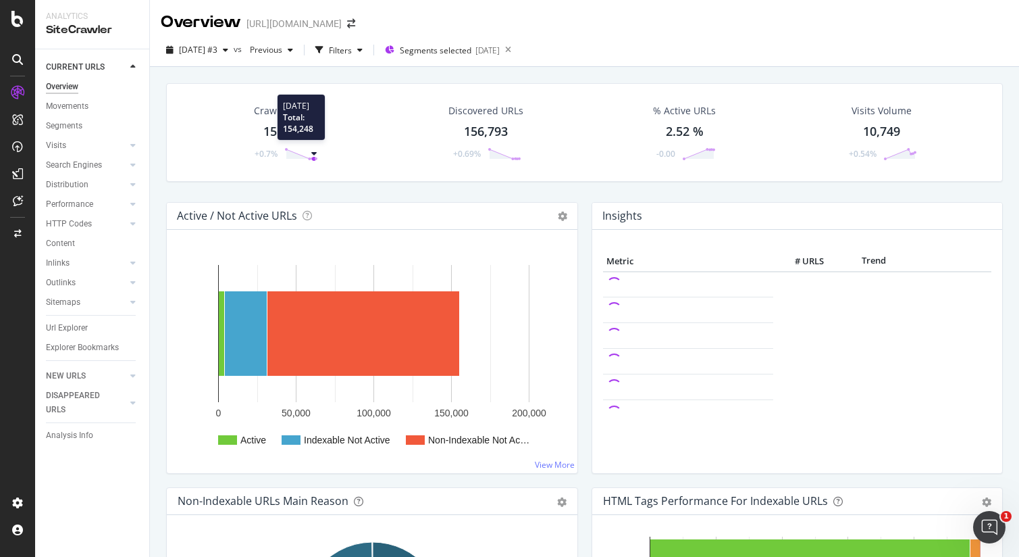
click at [314, 160] on circle at bounding box center [314, 159] width 4 height 4
click at [352, 48] on div "Filters" at bounding box center [340, 50] width 23 height 11
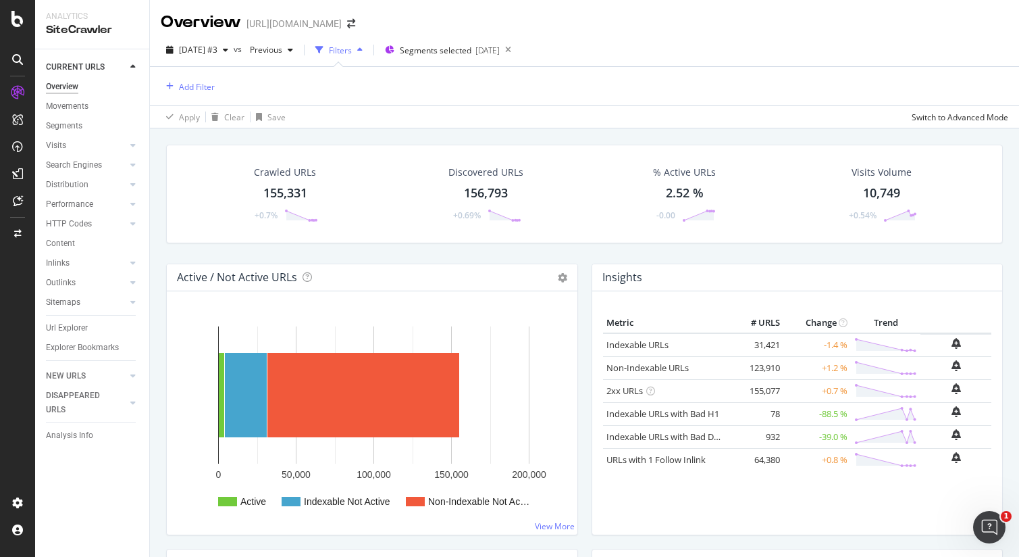
click at [117, 399] on div at bounding box center [120, 403] width 12 height 14
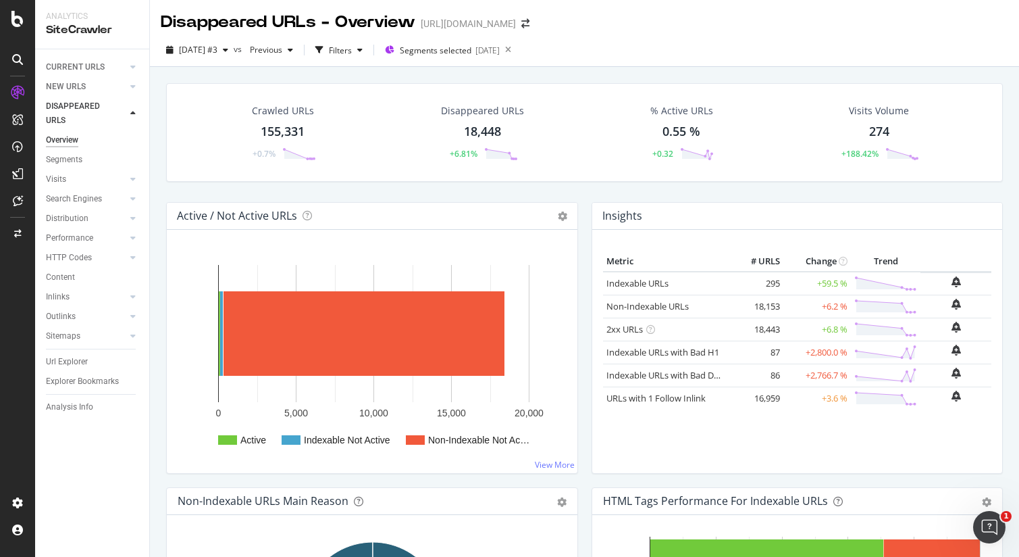
scroll to position [4, 0]
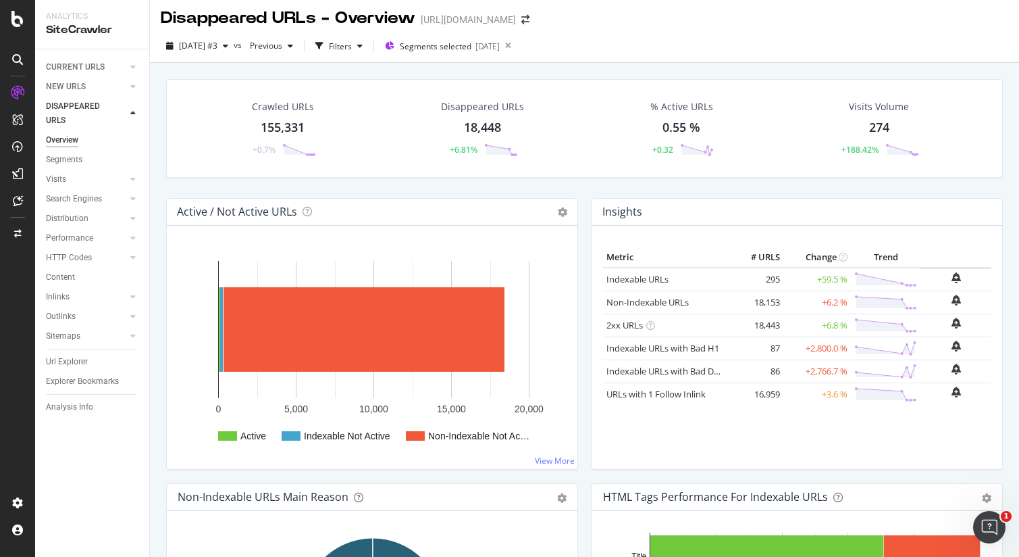
click at [490, 105] on div "Disappeared URLs" at bounding box center [482, 107] width 83 height 14
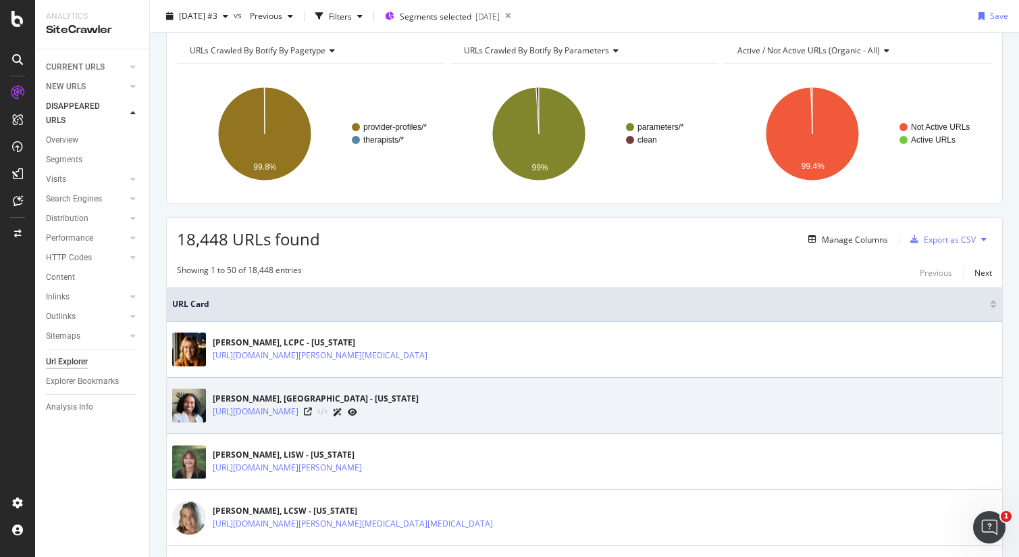
scroll to position [310, 0]
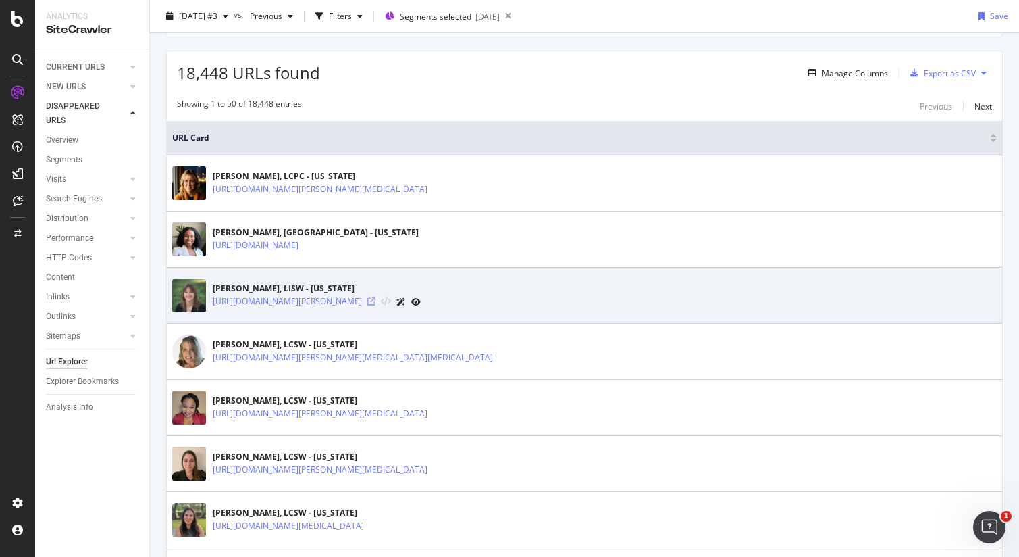
click at [376, 305] on icon at bounding box center [371, 301] width 8 height 8
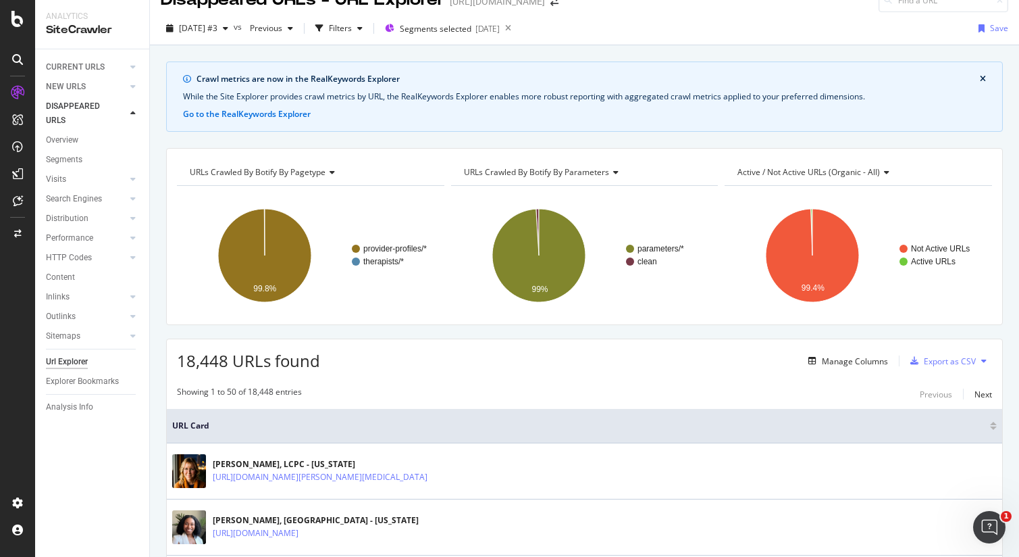
scroll to position [0, 0]
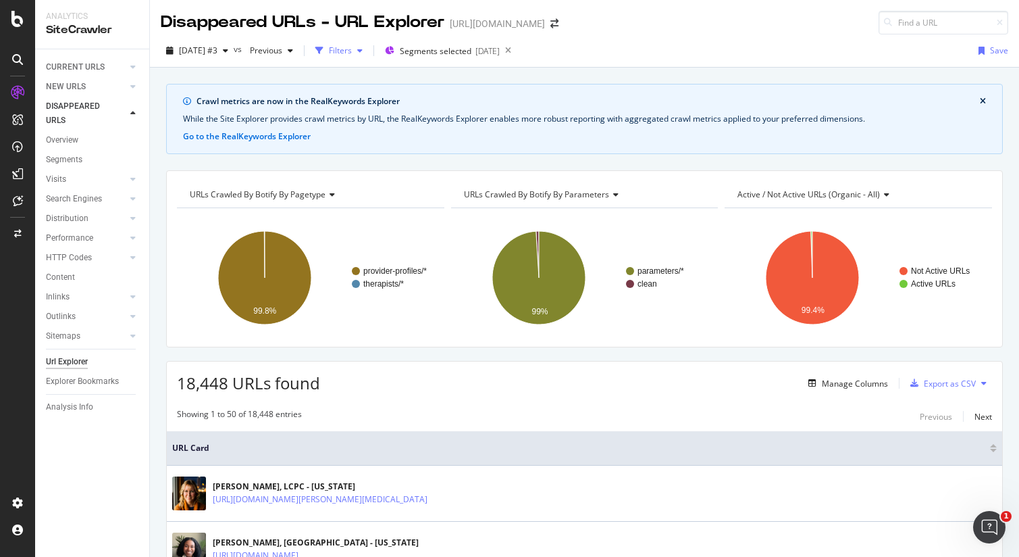
click at [363, 49] on icon "button" at bounding box center [359, 51] width 5 height 8
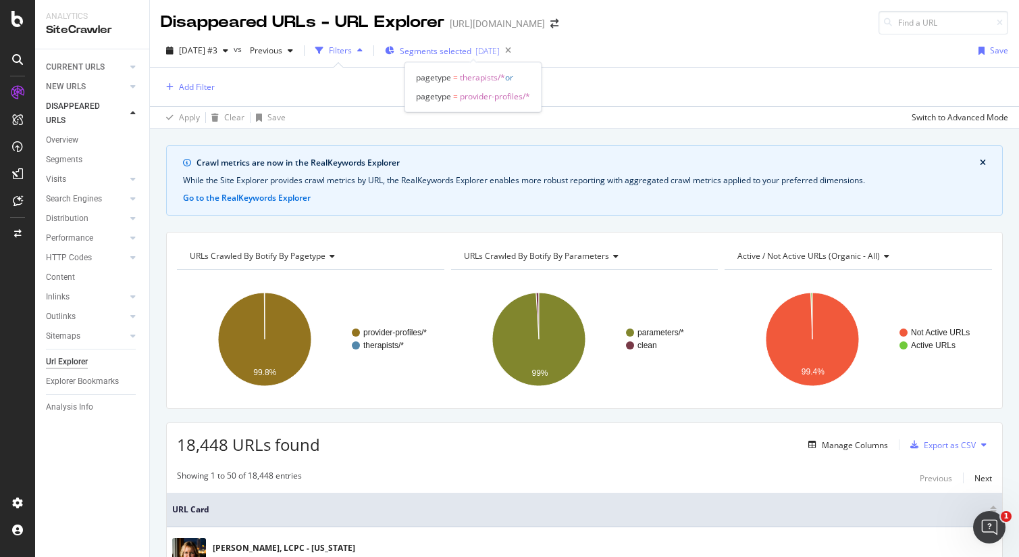
click at [446, 47] on span "Segments selected" at bounding box center [436, 50] width 72 height 11
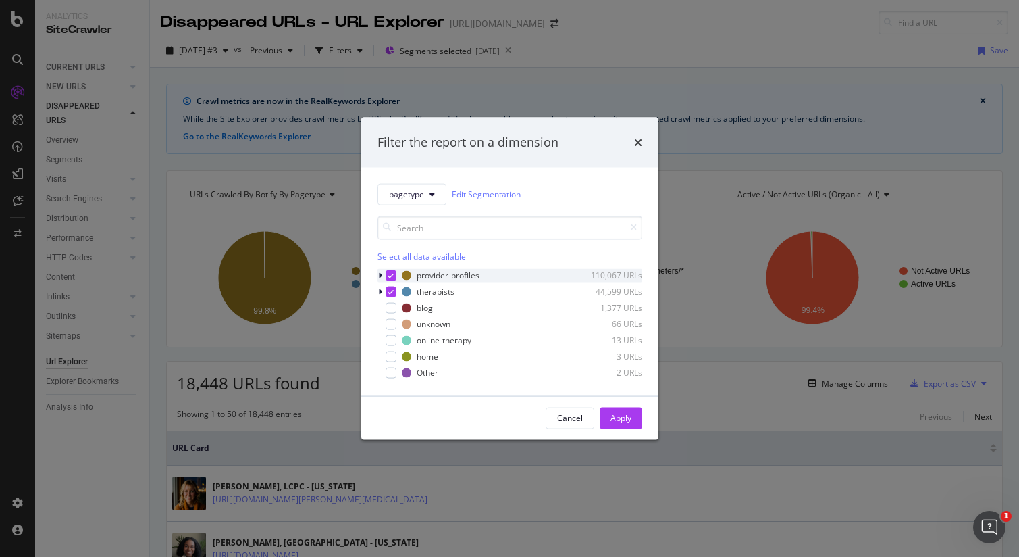
click at [388, 270] on div "modal" at bounding box center [391, 275] width 11 height 11
click at [389, 290] on icon "modal" at bounding box center [391, 291] width 6 height 7
drag, startPoint x: 394, startPoint y: 307, endPoint x: 410, endPoint y: 312, distance: 17.1
click at [394, 307] on div "modal" at bounding box center [391, 307] width 11 height 11
click at [626, 423] on div "Apply" at bounding box center [621, 417] width 21 height 11
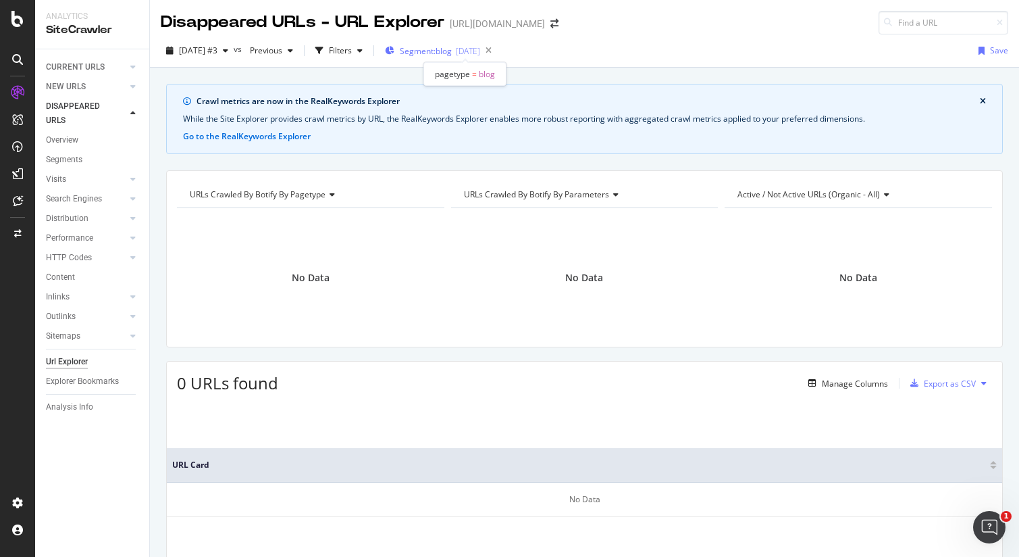
click at [452, 52] on span "Segment: blog" at bounding box center [426, 50] width 52 height 11
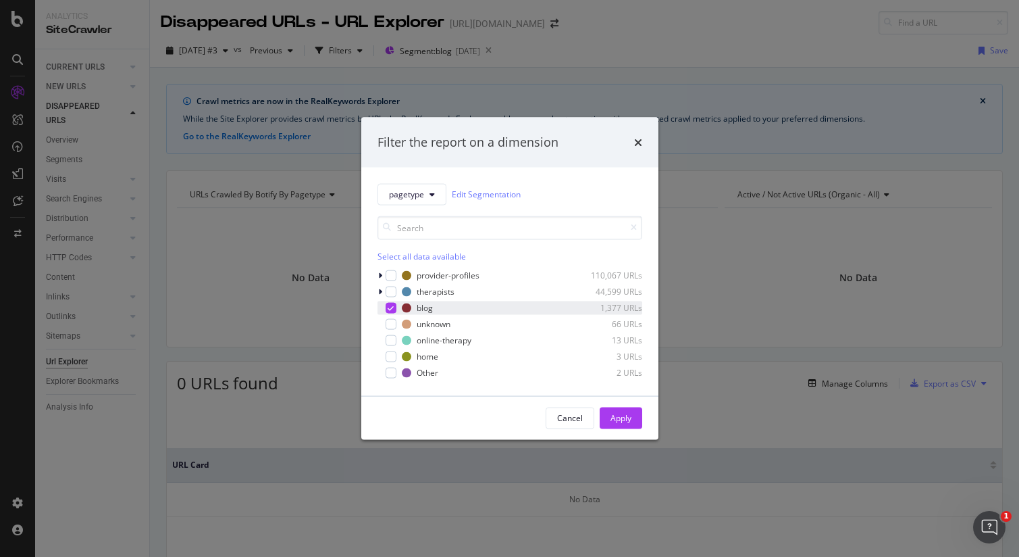
click at [390, 305] on icon "modal" at bounding box center [391, 307] width 6 height 7
click at [390, 293] on div "modal" at bounding box center [391, 291] width 11 height 11
click at [615, 414] on div "Apply" at bounding box center [621, 417] width 21 height 11
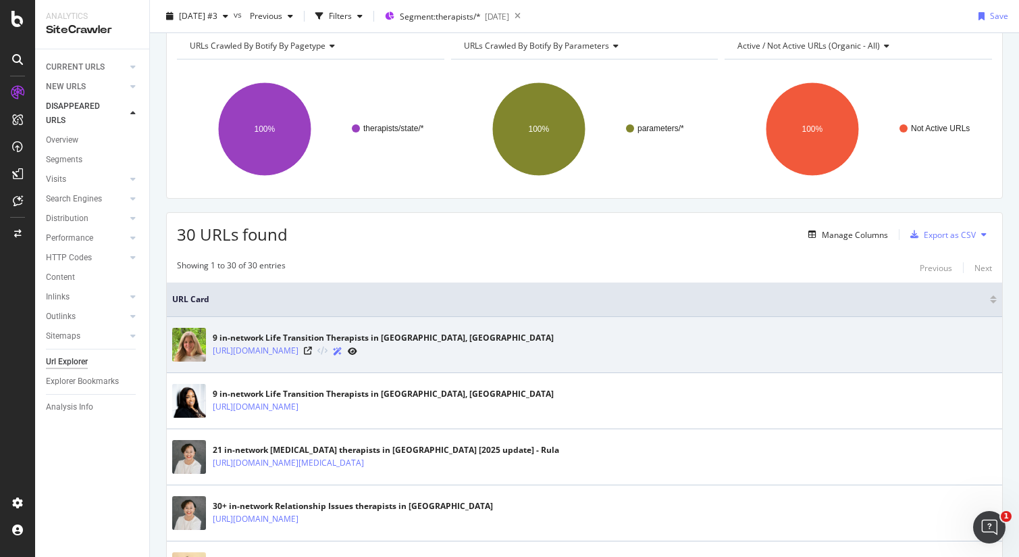
scroll to position [150, 0]
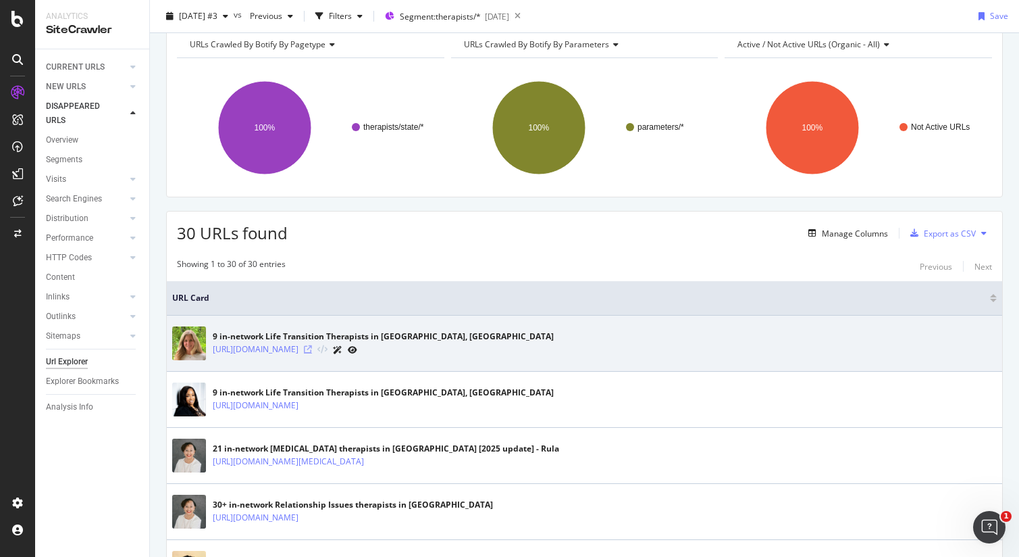
click at [312, 351] on icon at bounding box center [308, 349] width 8 height 8
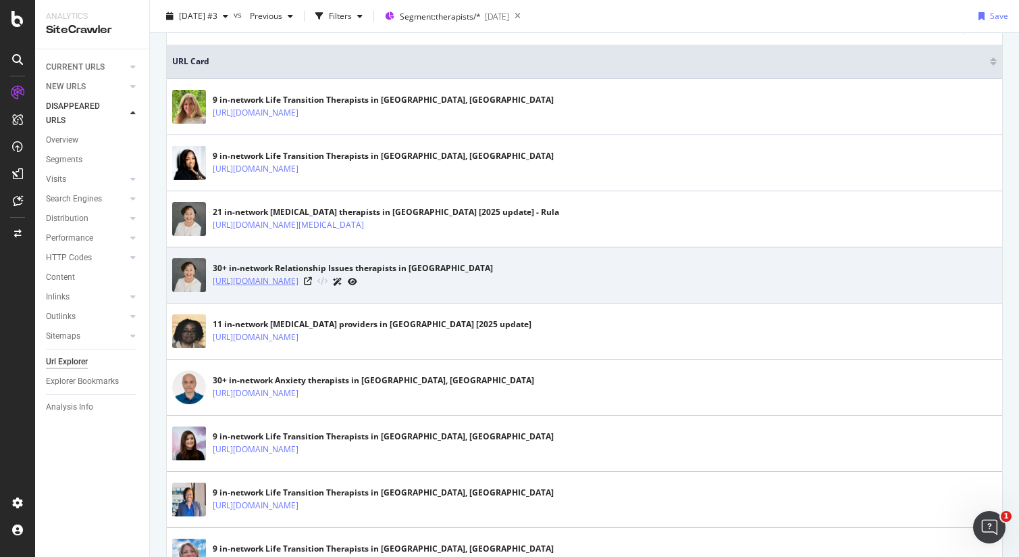
scroll to position [387, 0]
click at [312, 282] on icon at bounding box center [308, 280] width 8 height 8
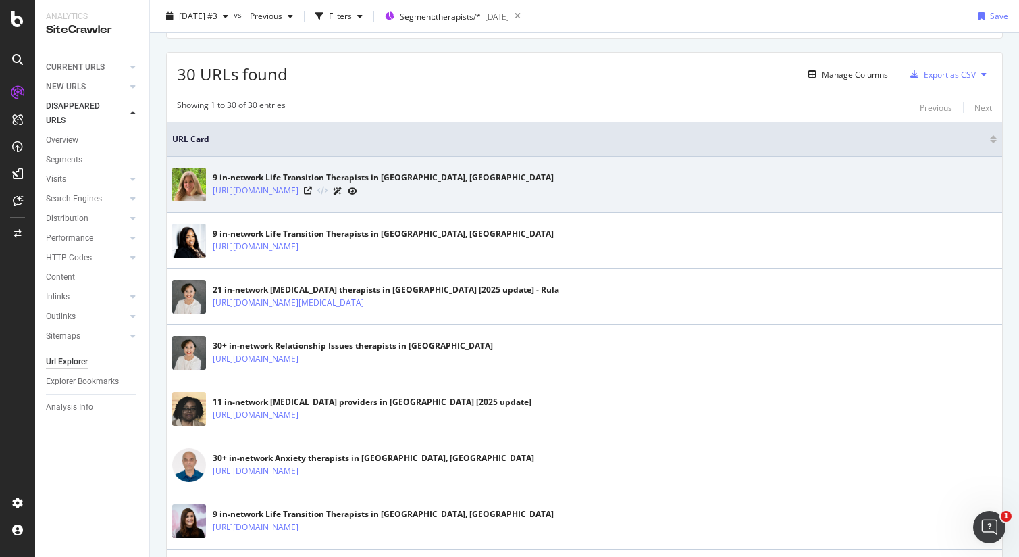
scroll to position [290, 0]
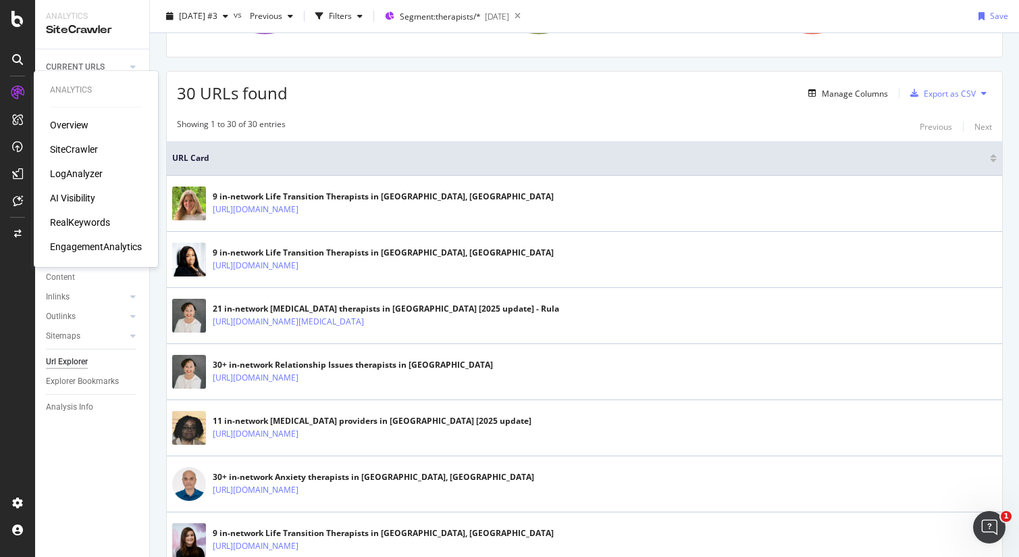
click at [68, 149] on div "SiteCrawler" at bounding box center [74, 150] width 48 height 14
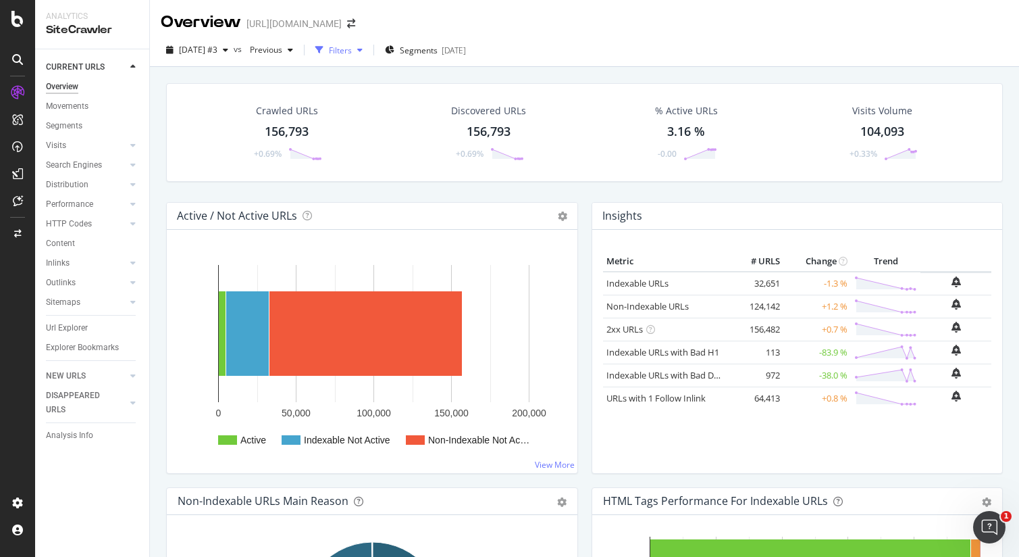
click at [352, 46] on div "Filters" at bounding box center [340, 50] width 23 height 11
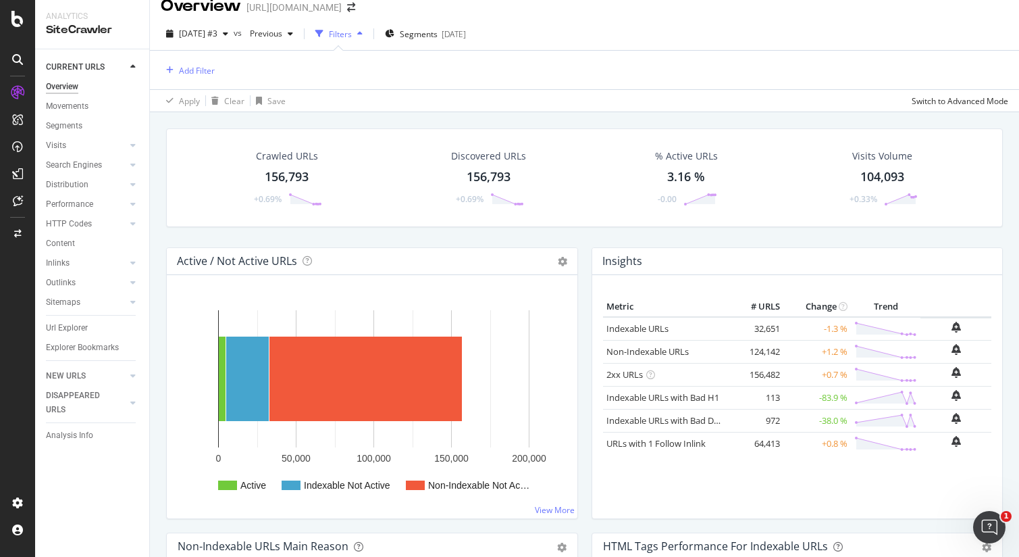
scroll to position [23, 0]
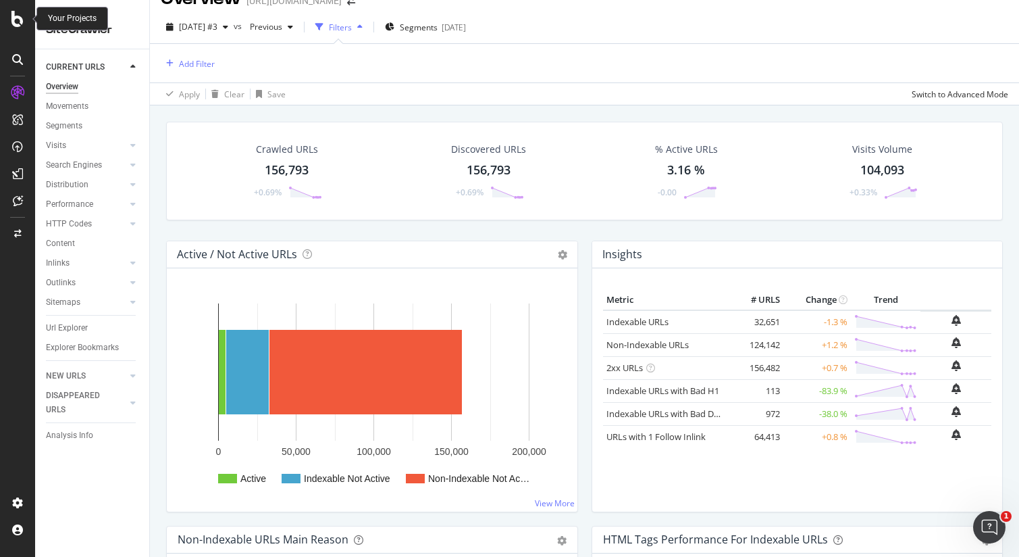
click at [20, 18] on icon at bounding box center [17, 19] width 12 height 16
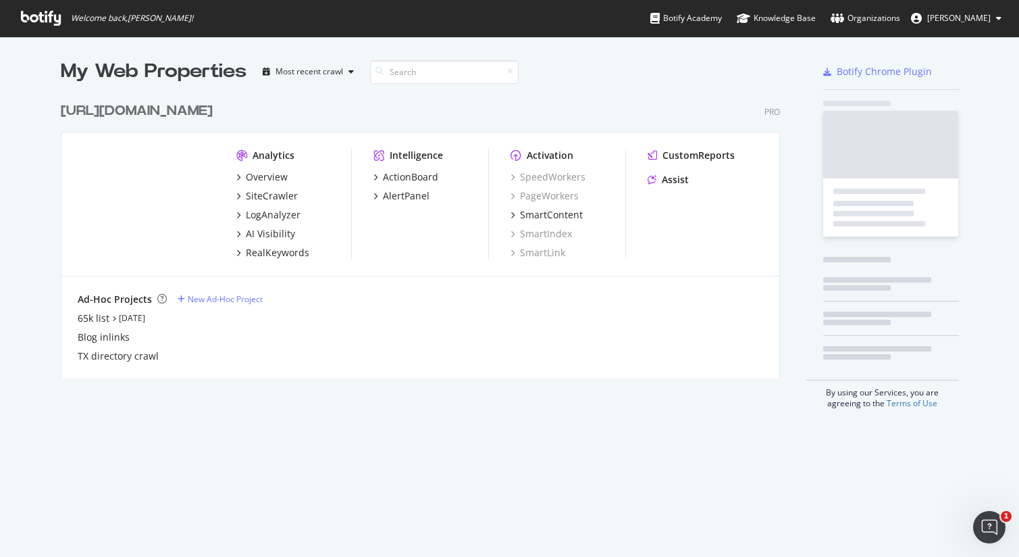
scroll to position [557, 1019]
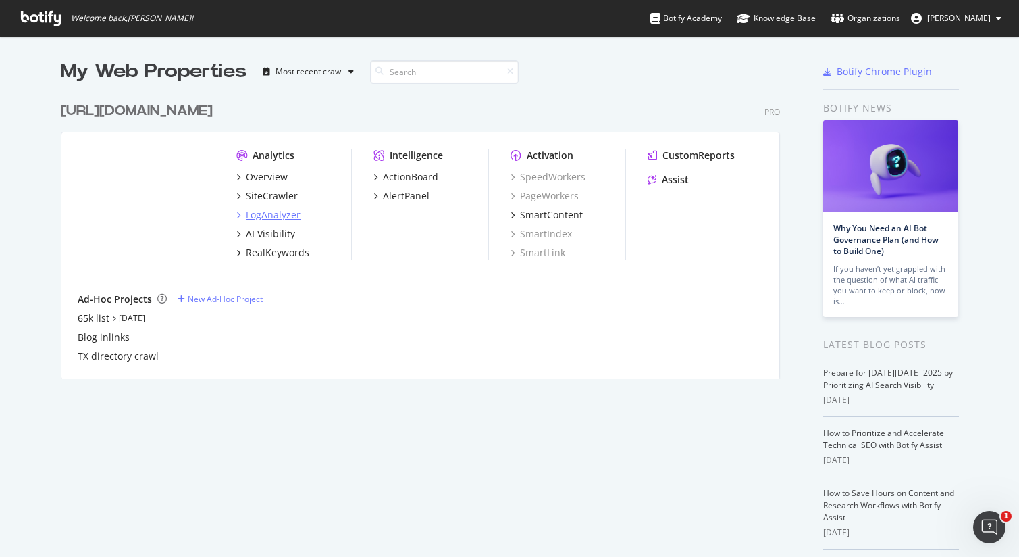
click at [274, 213] on div "LogAnalyzer" at bounding box center [273, 215] width 55 height 14
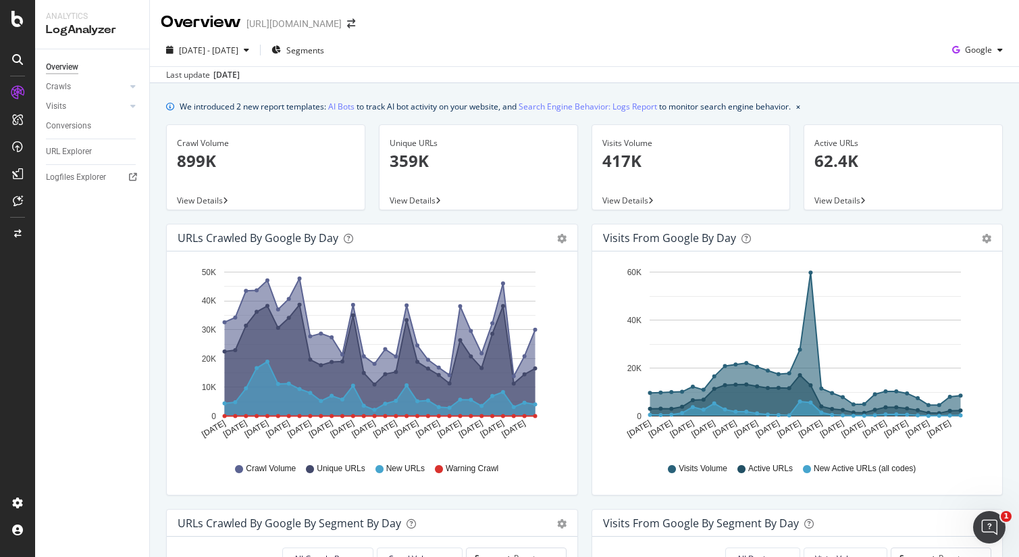
click at [590, 322] on div "Visits from Google by day Area Table Hold CMD (⌘) while clicking to filter the …" at bounding box center [798, 366] width 426 height 285
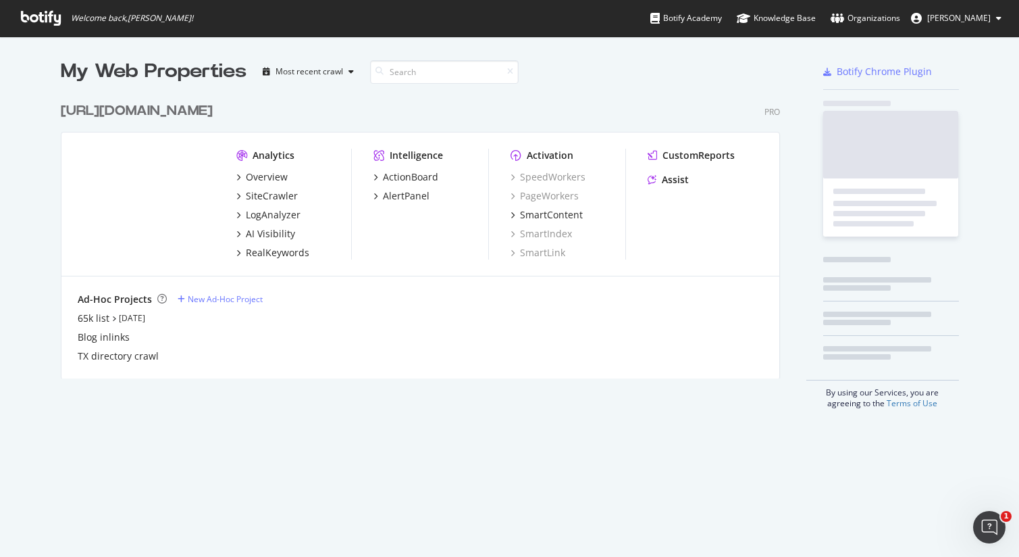
scroll to position [557, 1019]
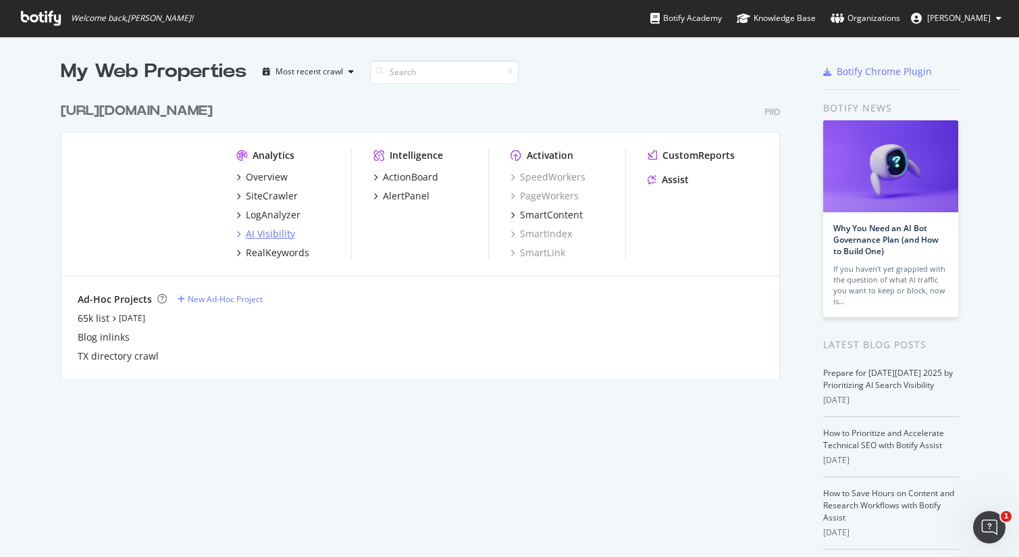
click at [257, 235] on div "AI Visibility" at bounding box center [270, 234] width 49 height 14
click at [237, 236] on icon "grid" at bounding box center [238, 233] width 4 height 7
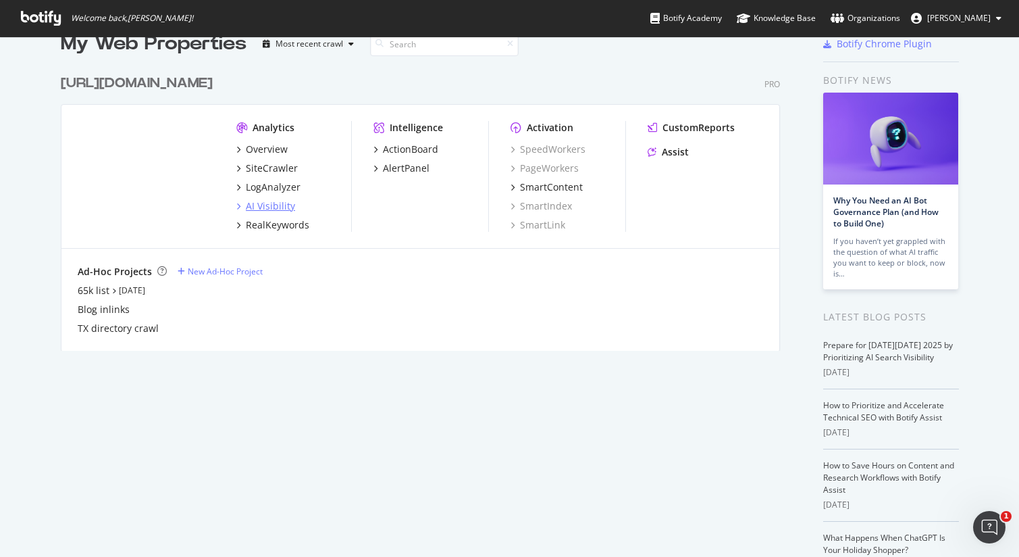
click at [265, 205] on div "AI Visibility" at bounding box center [270, 206] width 49 height 14
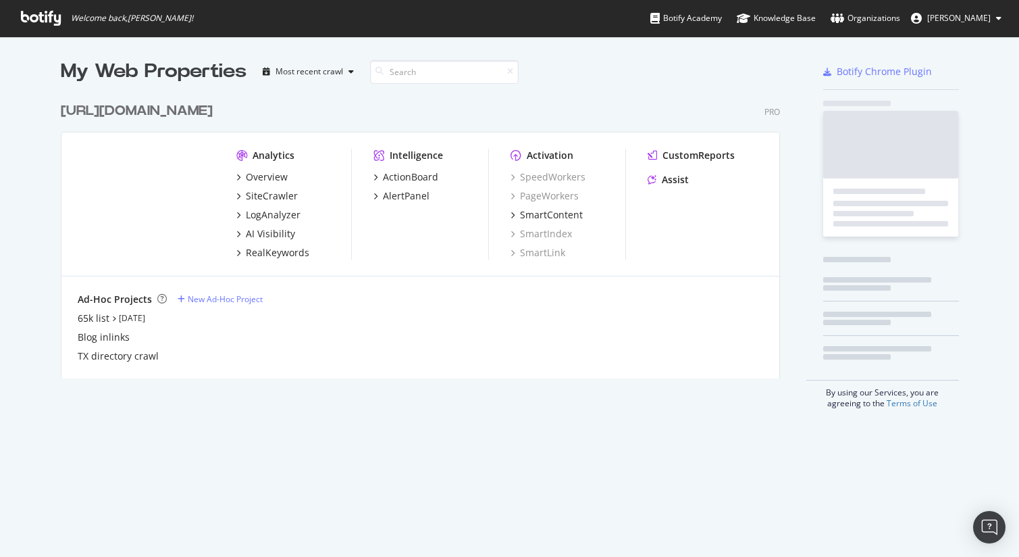
scroll to position [293, 730]
click at [263, 234] on div "AI Visibility" at bounding box center [270, 234] width 49 height 14
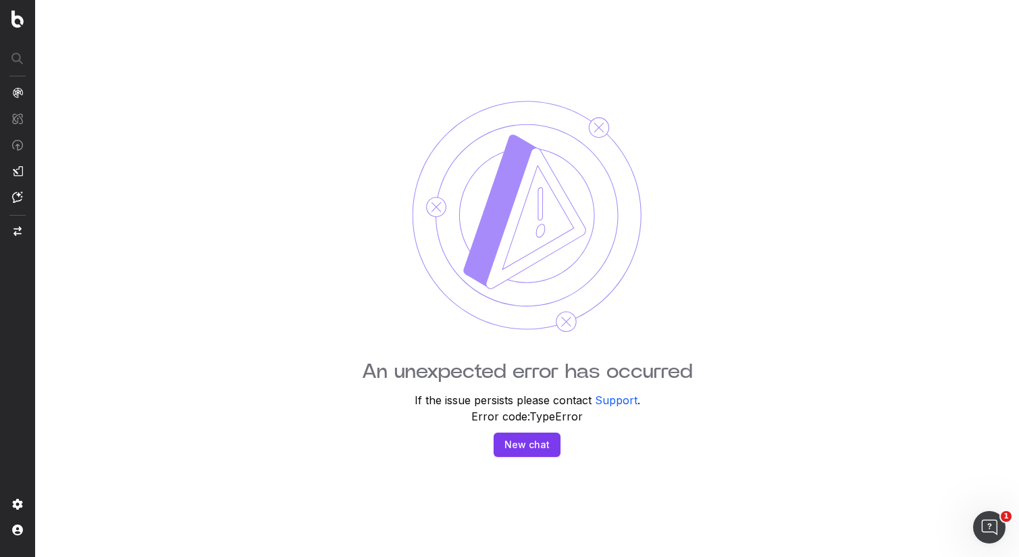
click at [537, 376] on h1 "An unexpected error has occurred" at bounding box center [527, 371] width 330 height 24
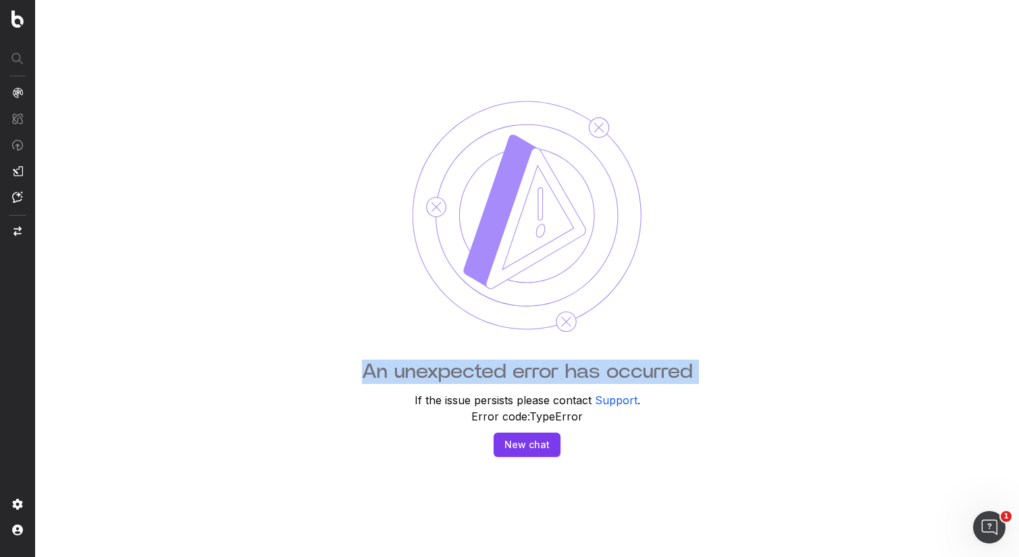
click at [537, 376] on h1 "An unexpected error has occurred" at bounding box center [527, 371] width 330 height 24
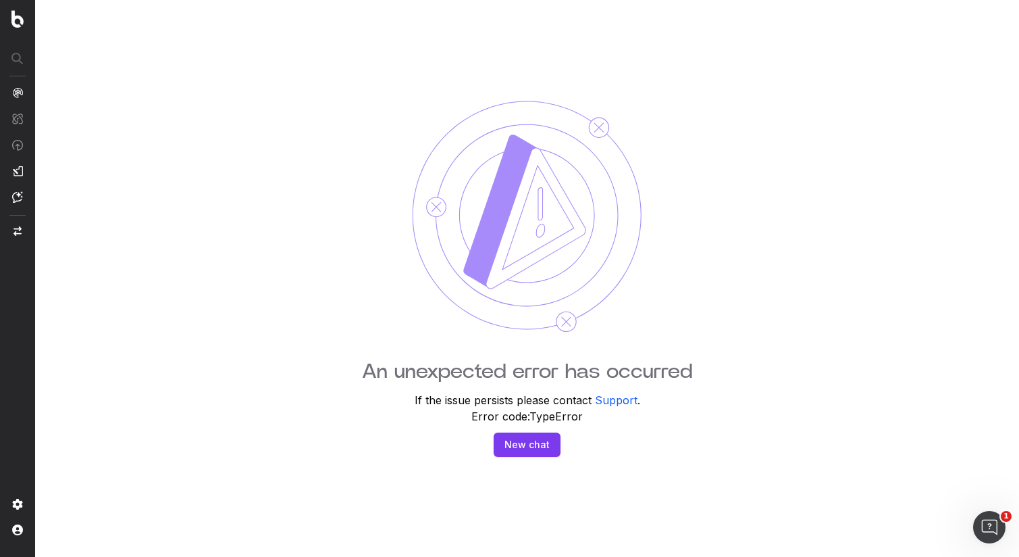
click at [692, 365] on div "An unexpected error has occurred If the issue persists please contact Support .…" at bounding box center [527, 278] width 984 height 557
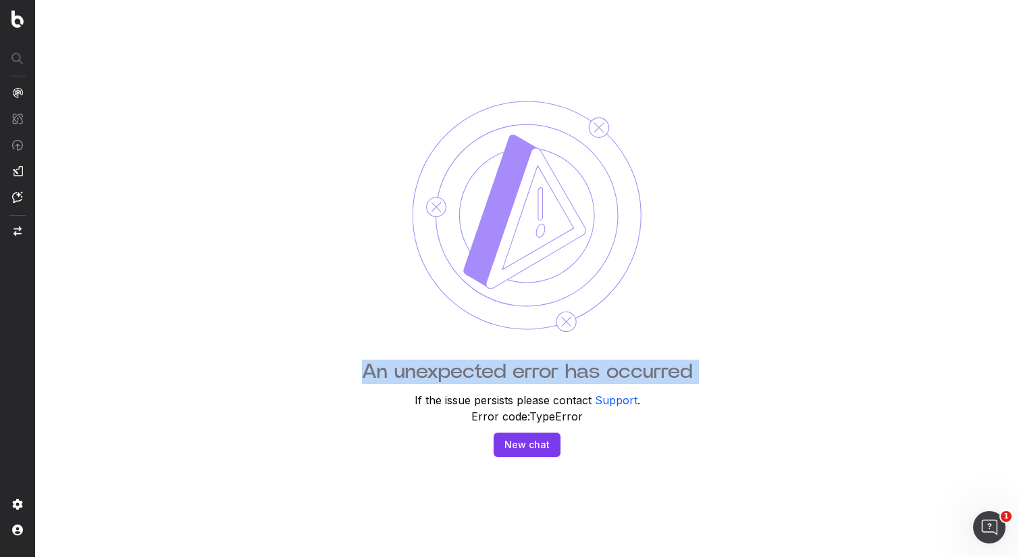
click at [692, 365] on div "An unexpected error has occurred If the issue persists please contact Support .…" at bounding box center [527, 278] width 984 height 557
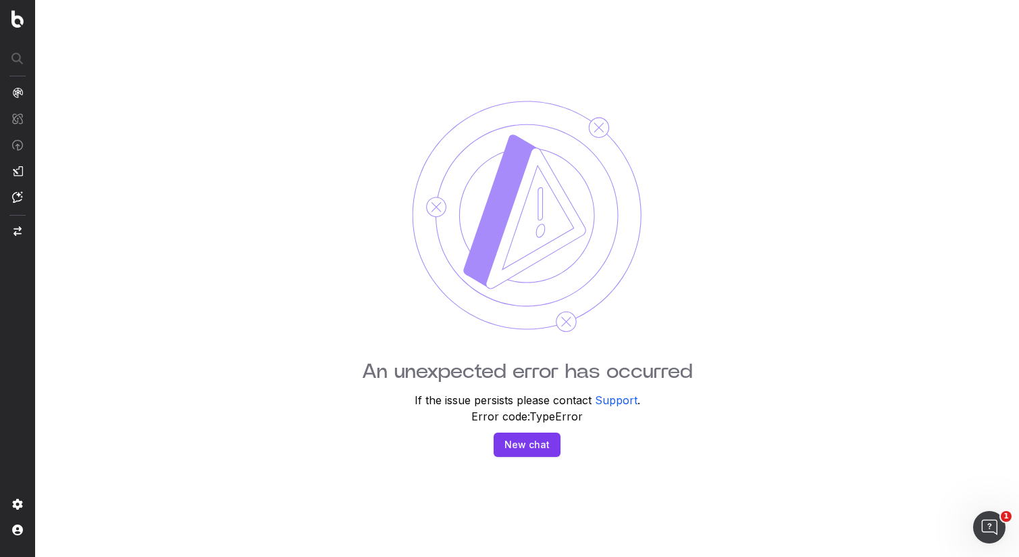
click at [801, 353] on div "An unexpected error has occurred If the issue persists please contact Support .…" at bounding box center [527, 278] width 984 height 557
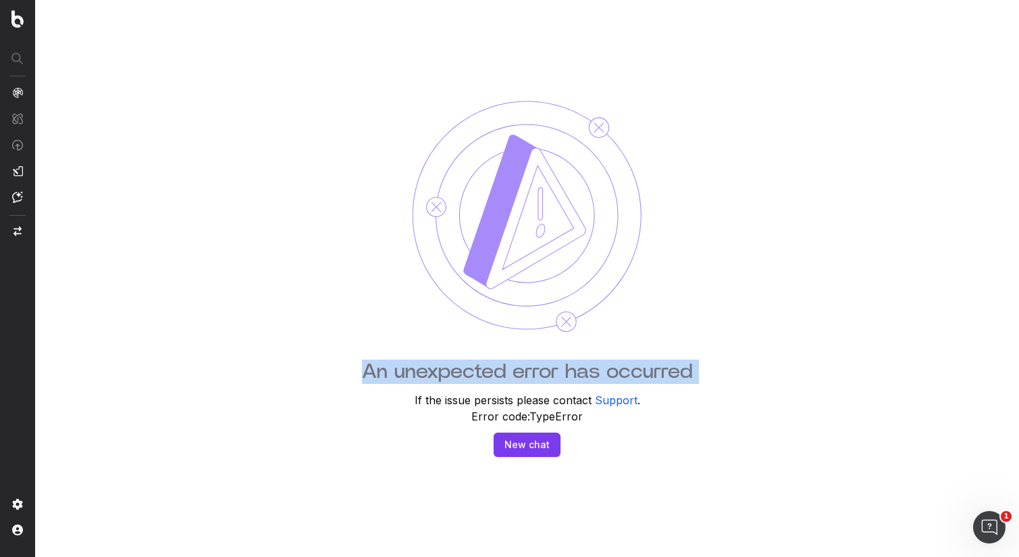
click at [676, 377] on h1 "An unexpected error has occurred" at bounding box center [527, 371] width 330 height 24
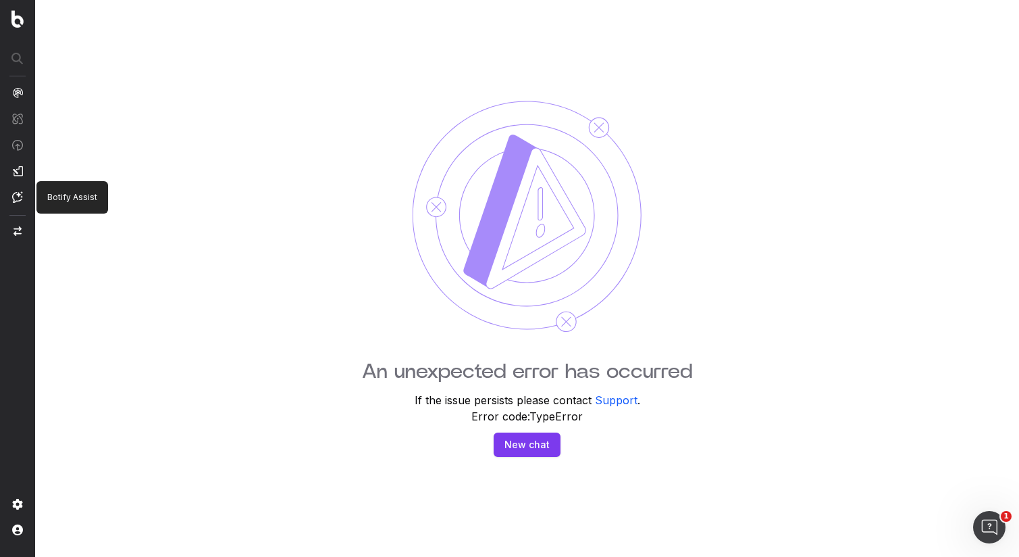
click at [24, 173] on nav at bounding box center [17, 278] width 35 height 557
click at [57, 207] on span "CustomReports" at bounding box center [83, 210] width 68 height 11
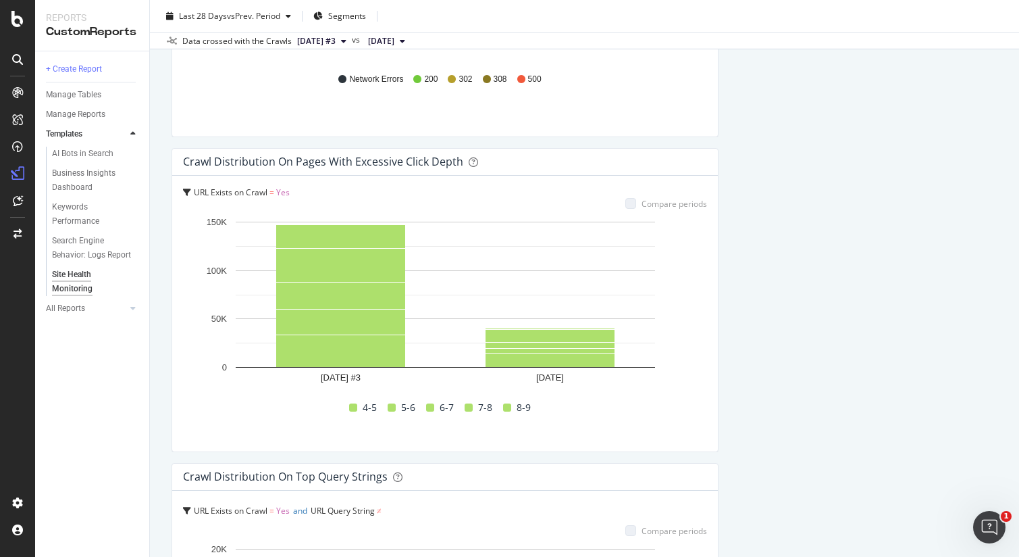
scroll to position [1166, 0]
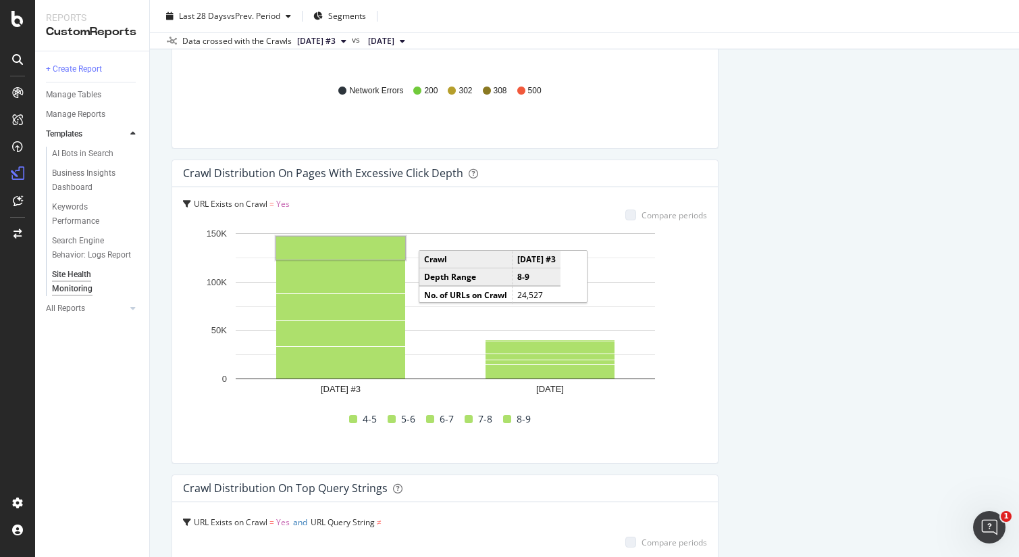
click at [360, 250] on rect "A chart." at bounding box center [340, 247] width 129 height 23
click at [360, 250] on rect "A chart." at bounding box center [341, 248] width 126 height 20
click at [331, 245] on rect "A chart." at bounding box center [340, 247] width 129 height 23
click at [349, 330] on rect "A chart." at bounding box center [340, 333] width 129 height 25
click at [349, 330] on rect "A chart." at bounding box center [341, 333] width 126 height 22
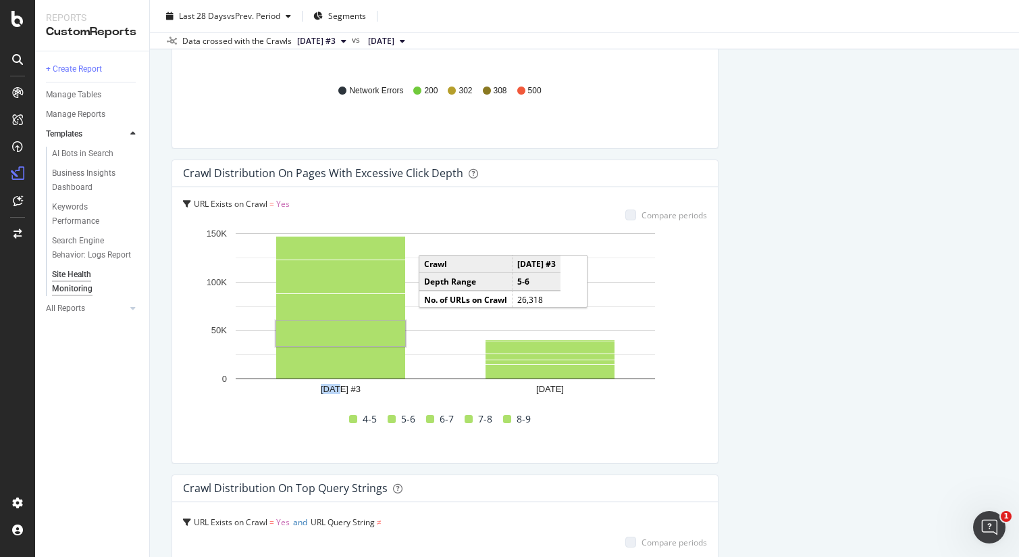
click at [349, 330] on rect "A chart." at bounding box center [340, 333] width 129 height 25
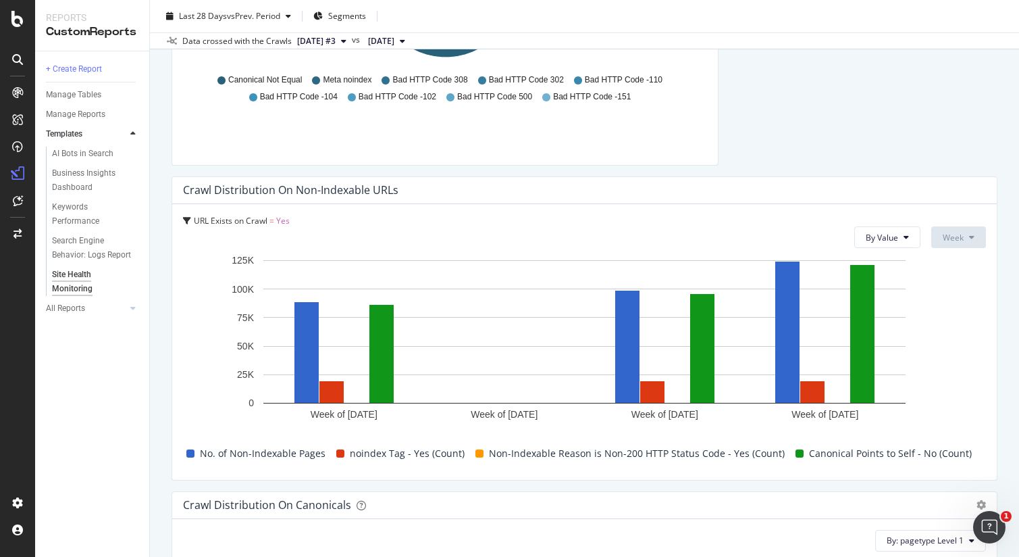
scroll to position [2535, 0]
